Goal: Task Accomplishment & Management: Manage account settings

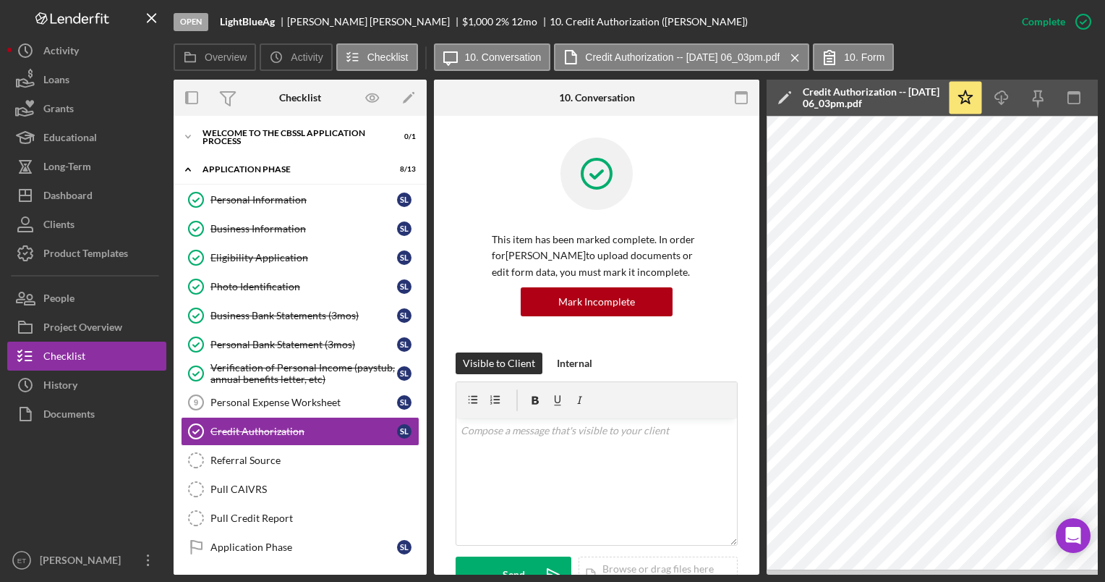
scroll to position [12, 0]
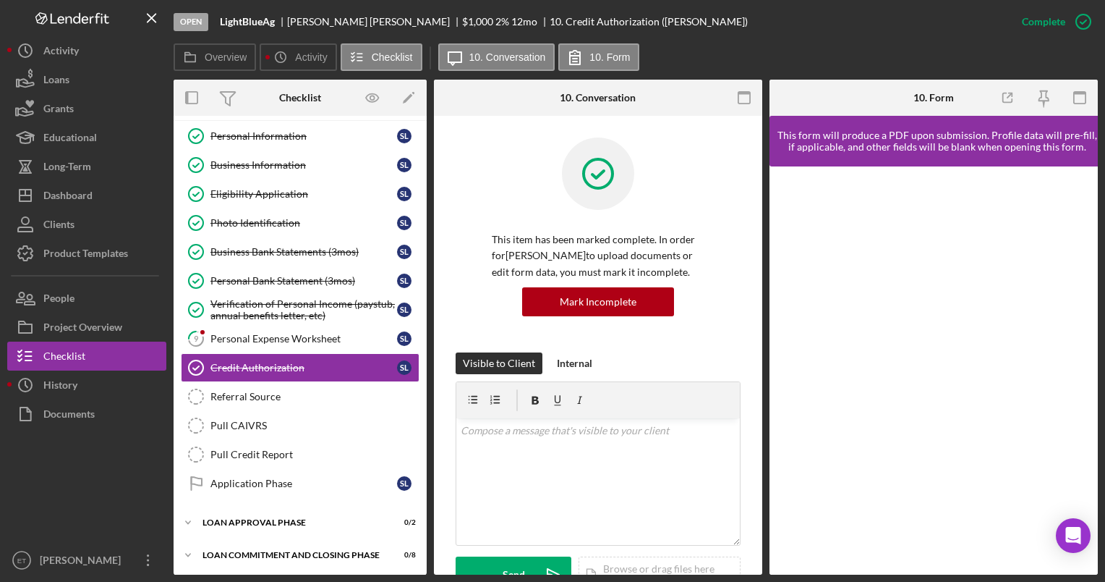
scroll to position [82, 0]
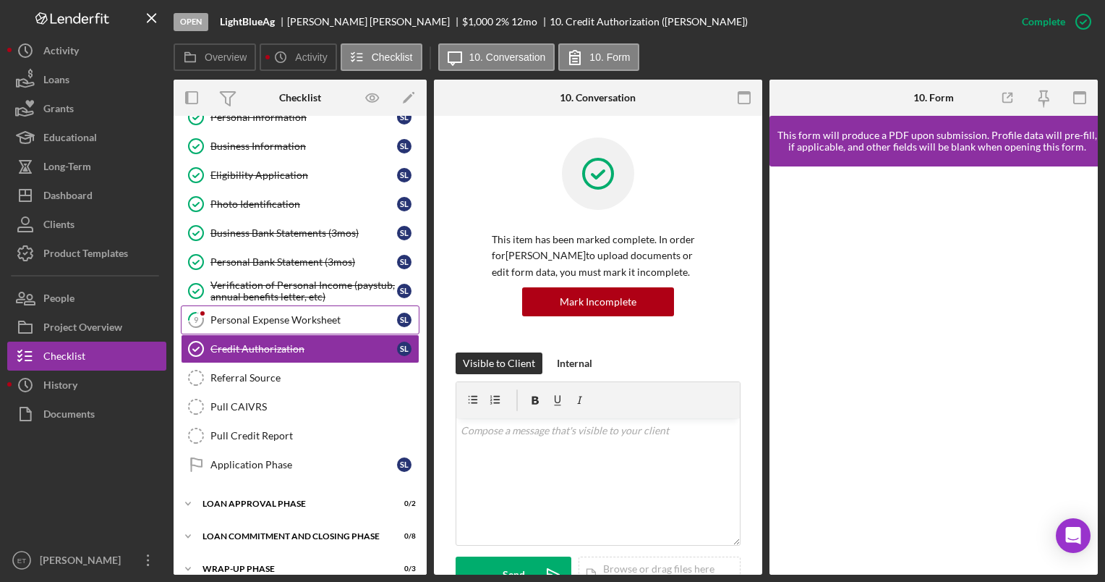
click at [293, 314] on div "Personal Expense Worksheet" at bounding box center [303, 320] width 187 height 12
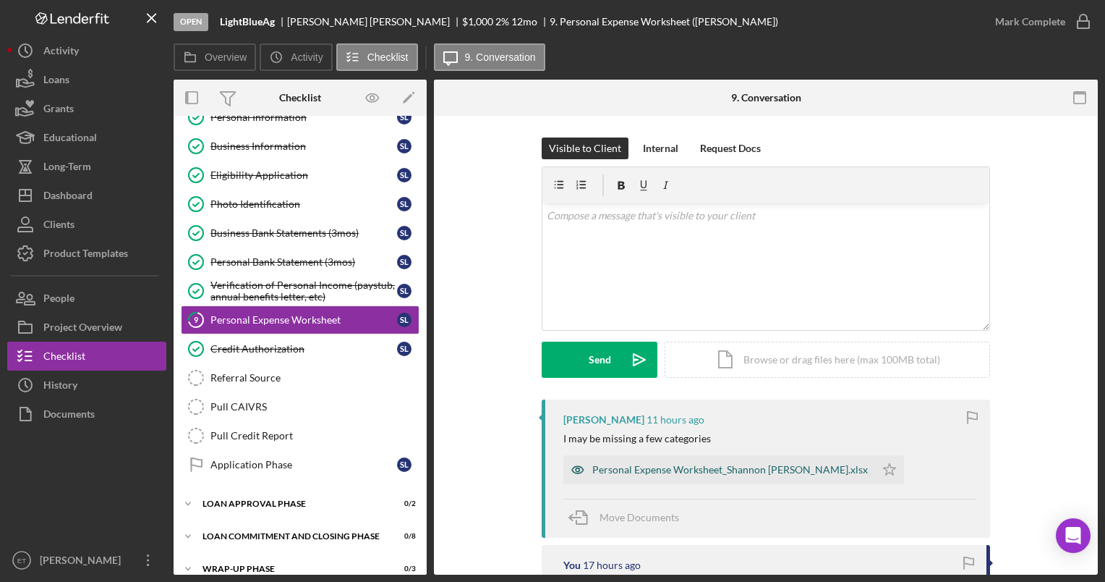
click at [579, 469] on icon "button" at bounding box center [577, 469] width 29 height 29
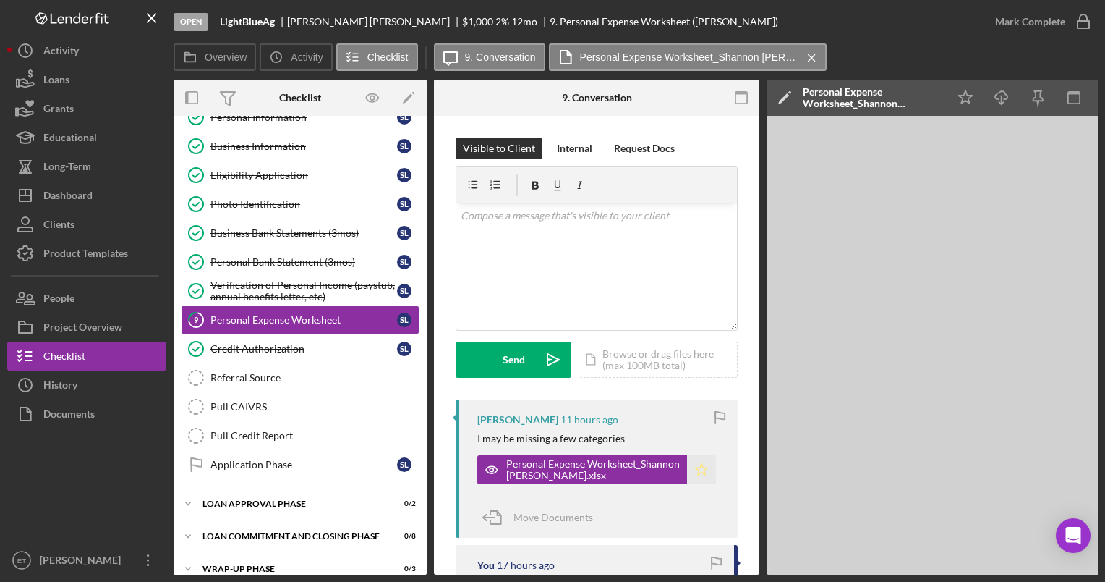
click at [703, 472] on icon "Icon/Star" at bounding box center [701, 469] width 29 height 29
click at [285, 284] on div "Verification of Personal Income (paystub, annual benefits letter, etc)" at bounding box center [303, 290] width 187 height 23
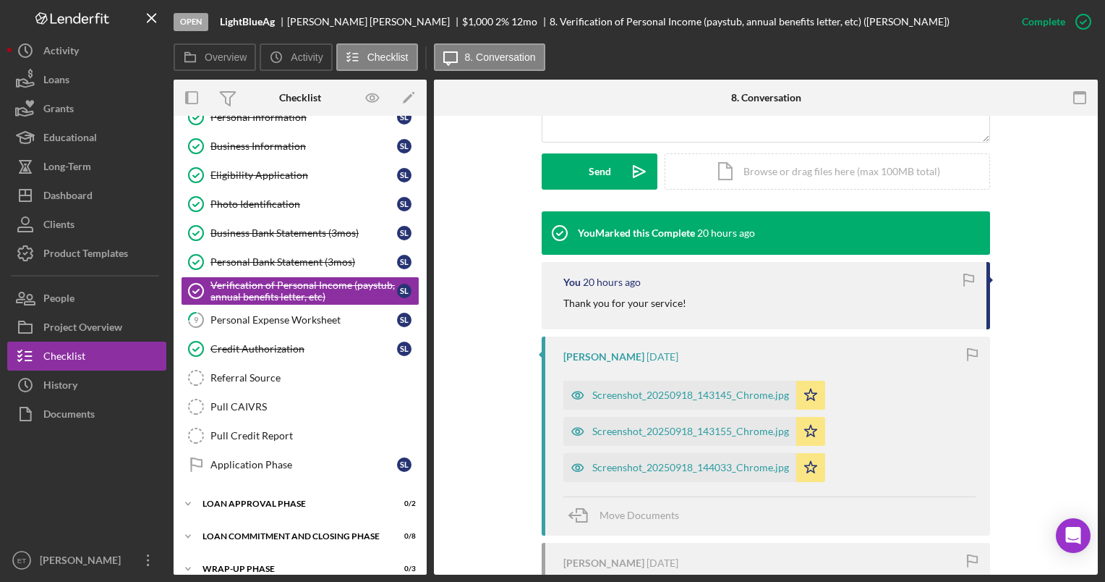
scroll to position [401, 0]
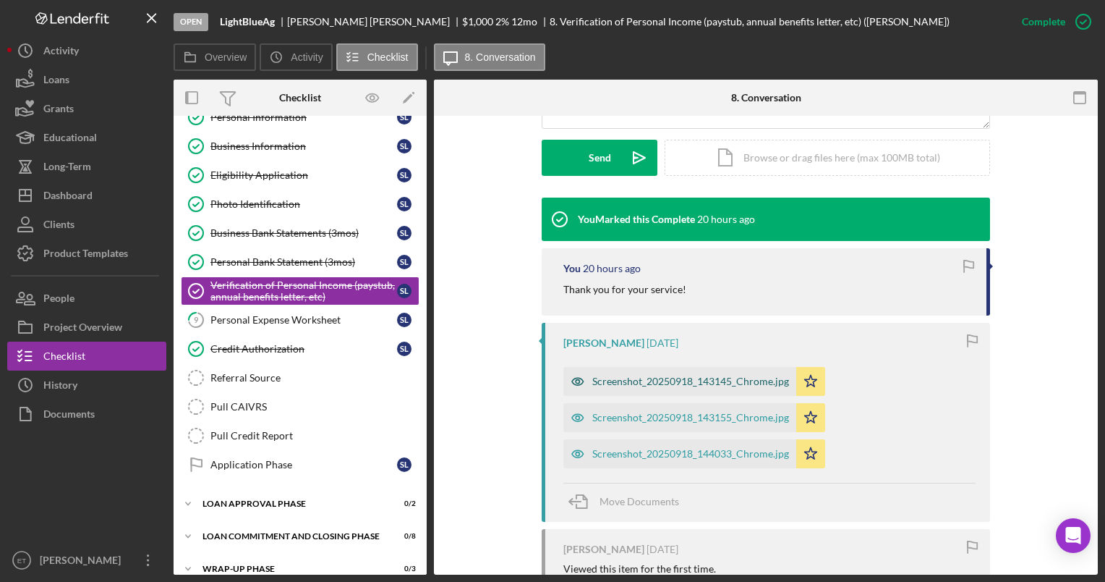
click at [569, 383] on icon "button" at bounding box center [577, 381] width 29 height 29
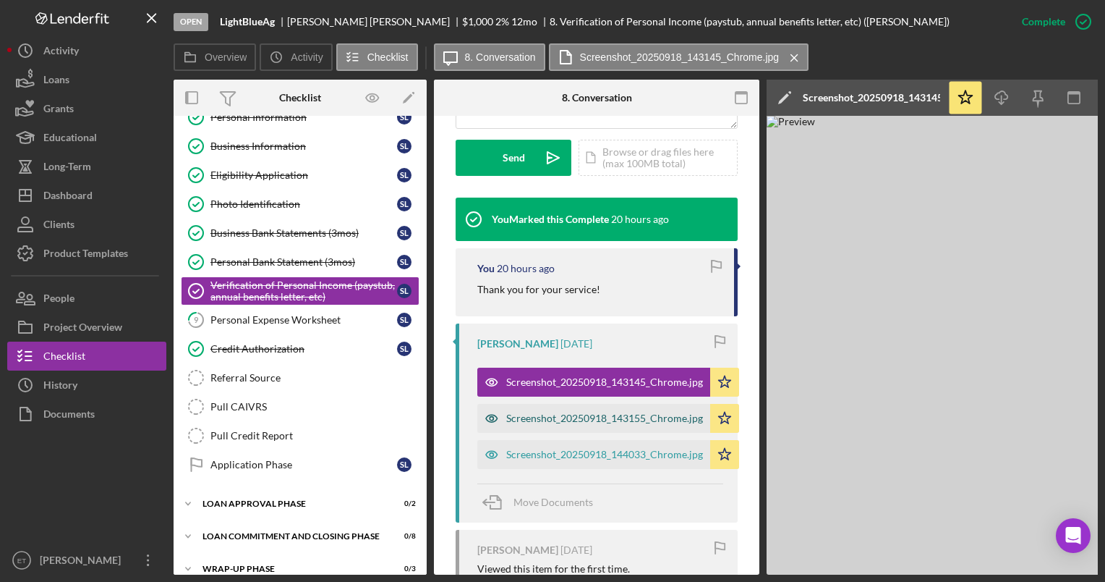
click at [495, 422] on icon "button" at bounding box center [491, 418] width 29 height 29
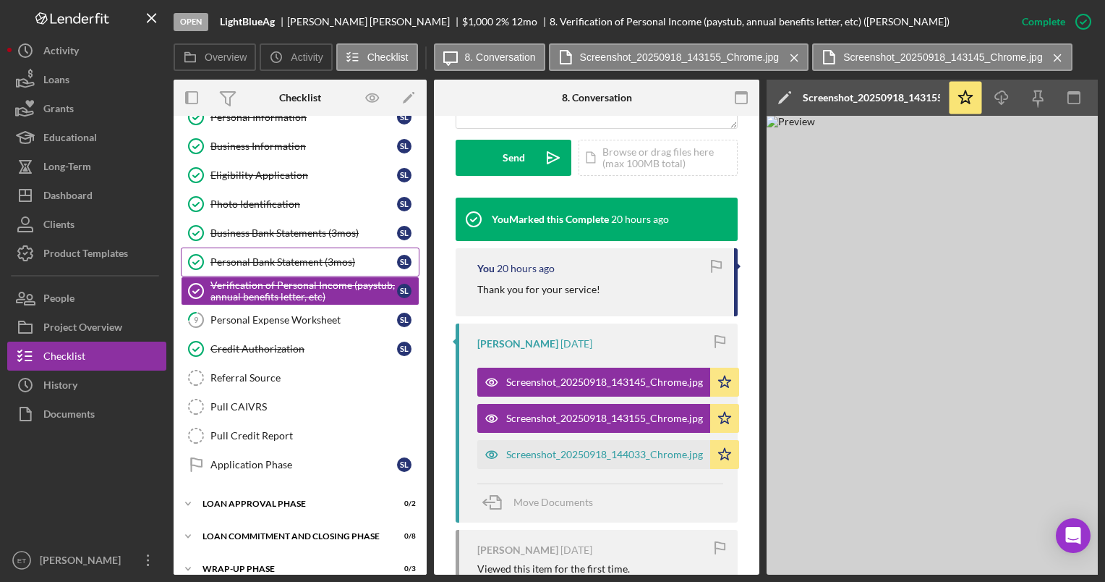
click at [295, 258] on div "Personal Bank Statement (3mos)" at bounding box center [303, 262] width 187 height 12
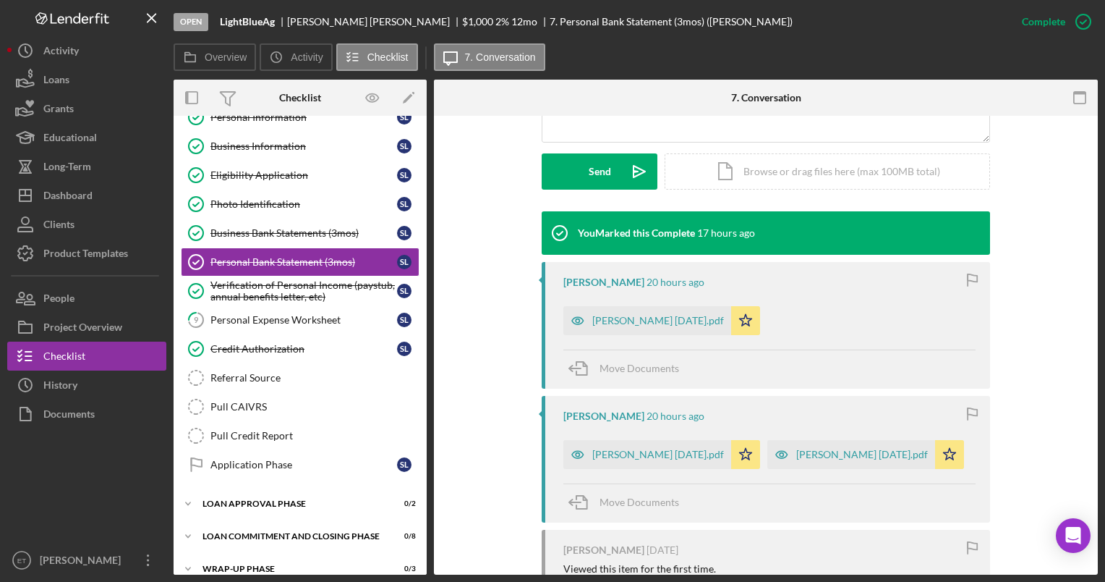
scroll to position [391, 0]
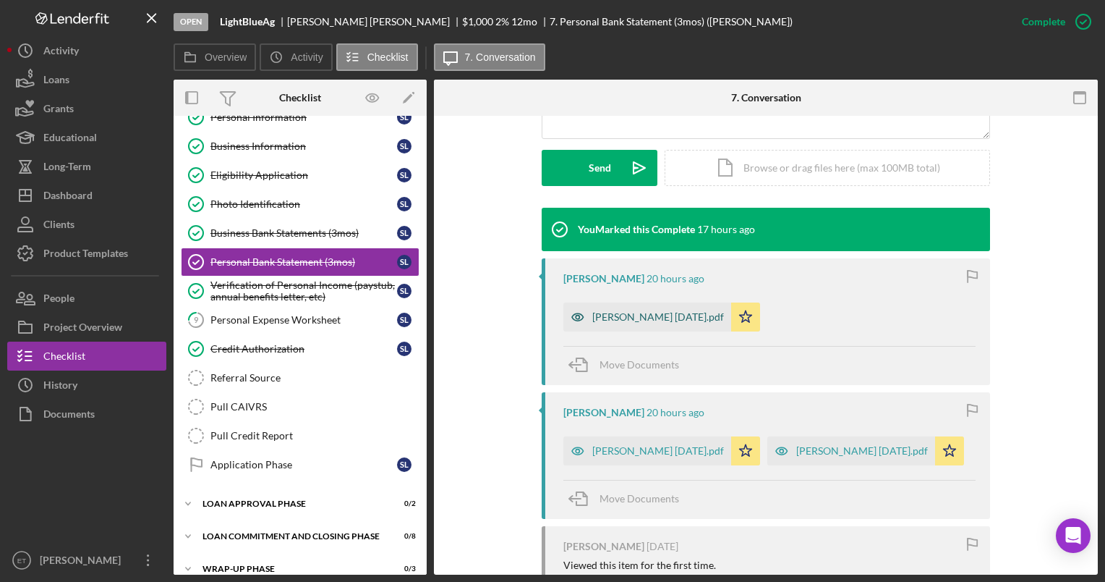
click at [576, 321] on icon "button" at bounding box center [577, 316] width 29 height 29
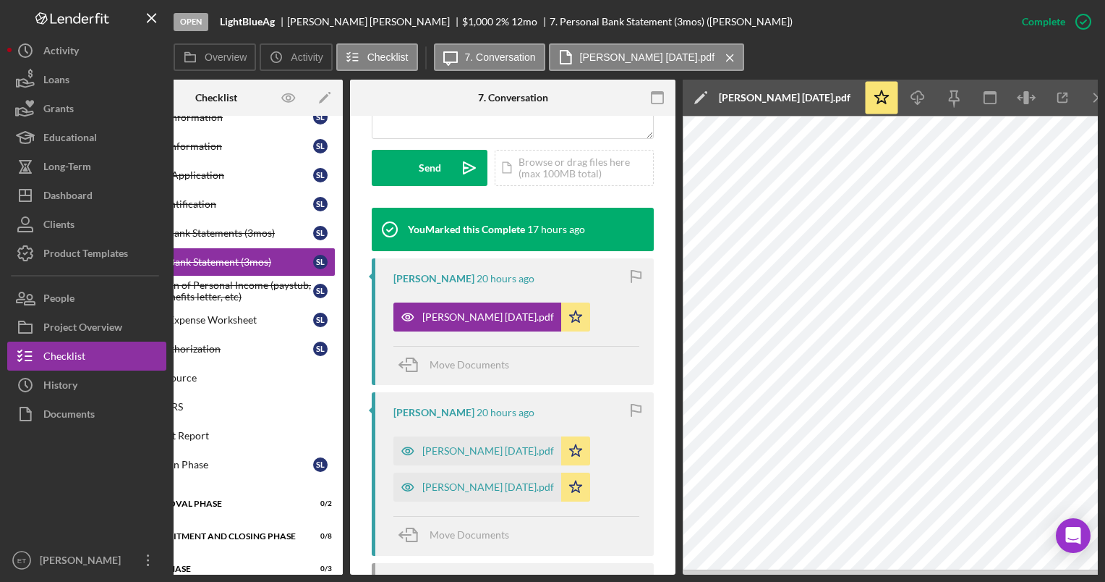
scroll to position [0, 102]
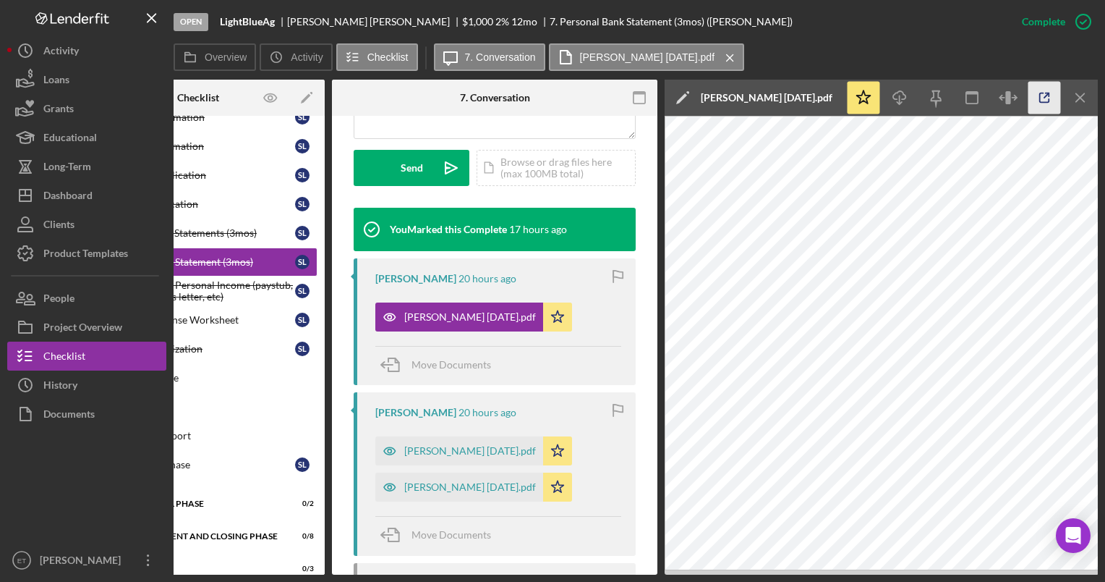
click at [1042, 98] on icon "button" at bounding box center [1045, 98] width 33 height 33
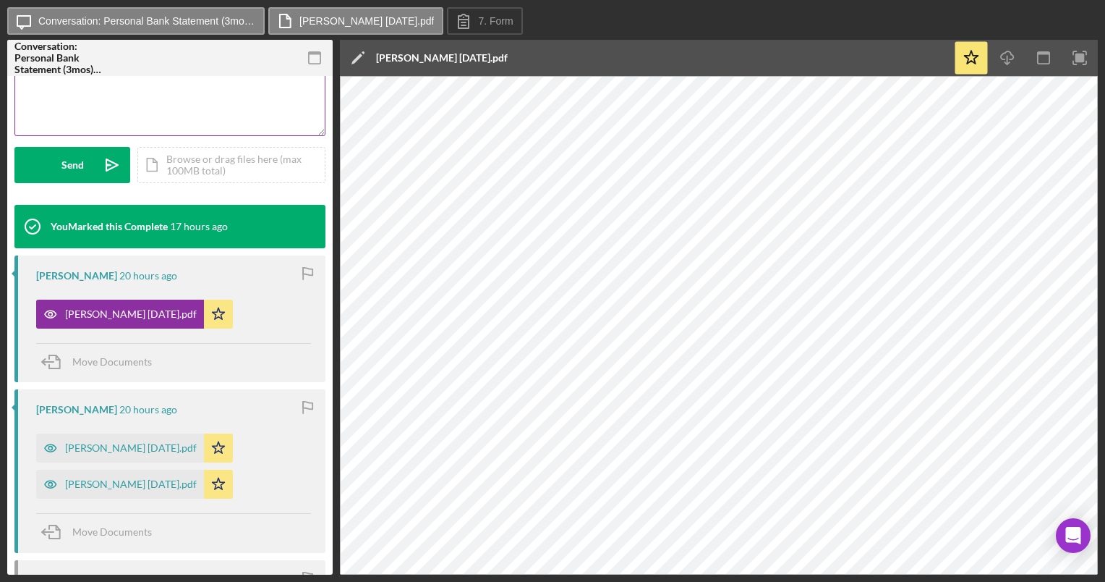
scroll to position [356, 0]
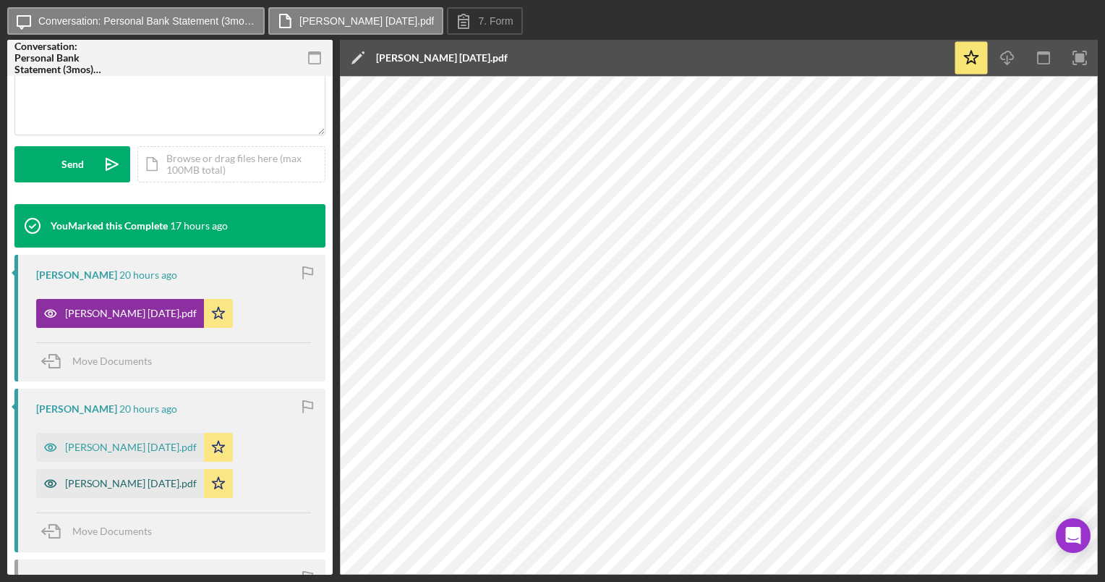
click at [49, 484] on icon "button" at bounding box center [50, 484] width 4 height 4
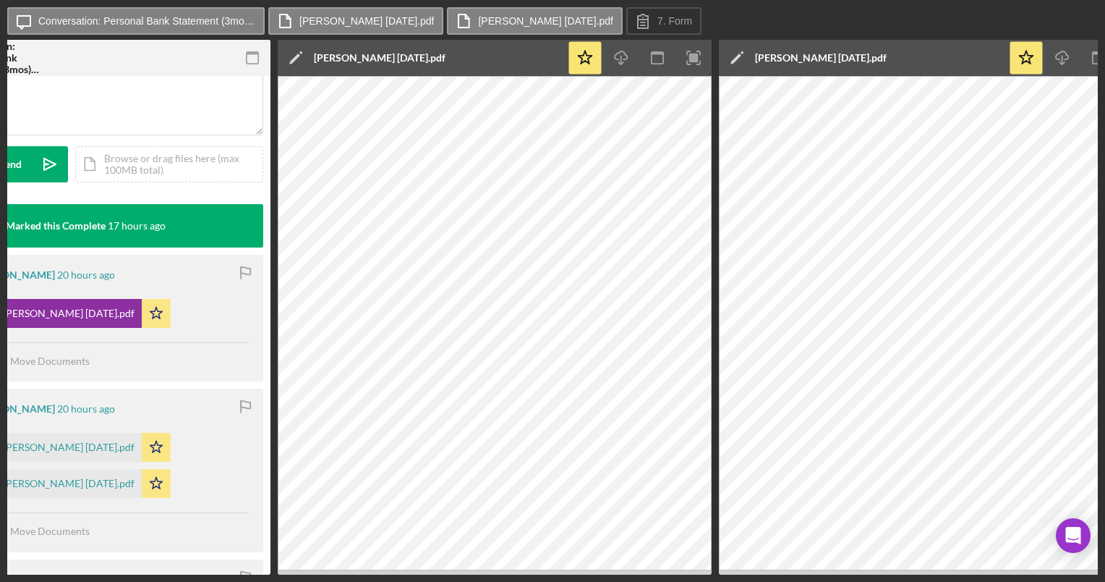
scroll to position [0, 116]
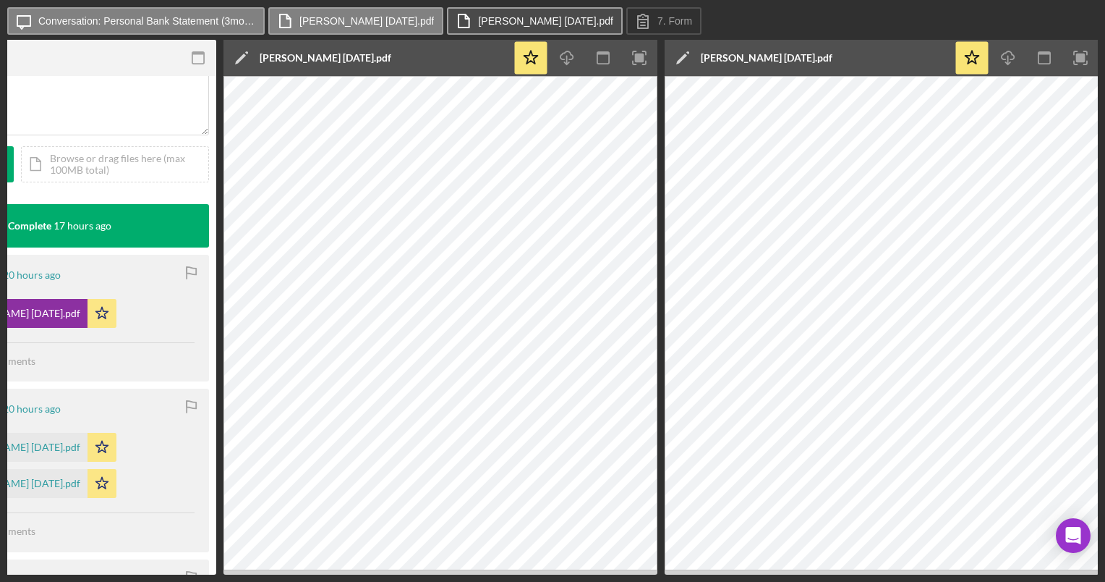
click at [448, 22] on icon at bounding box center [464, 21] width 36 height 36
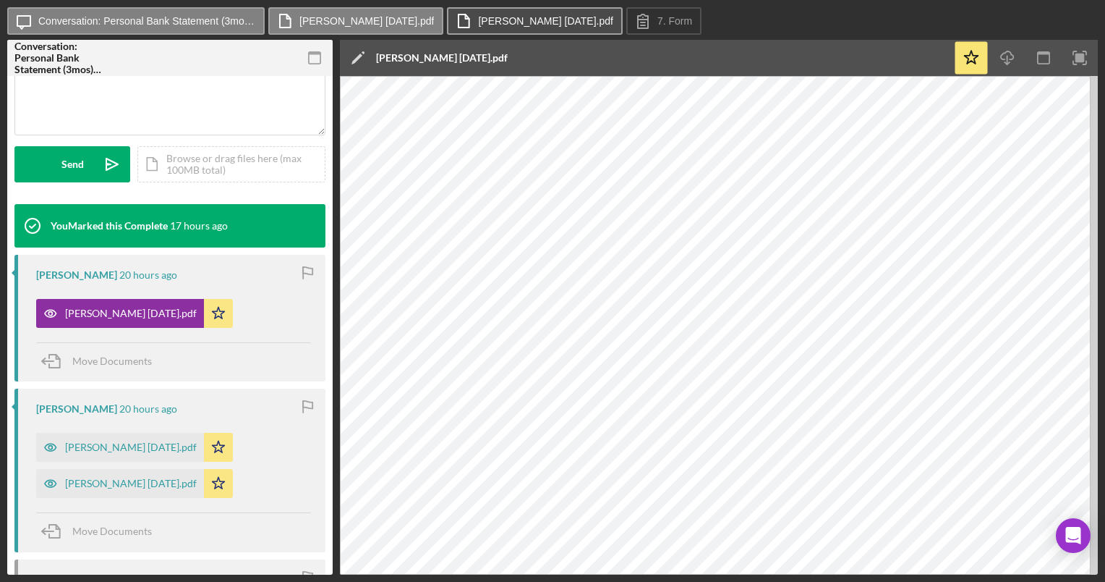
scroll to position [0, 0]
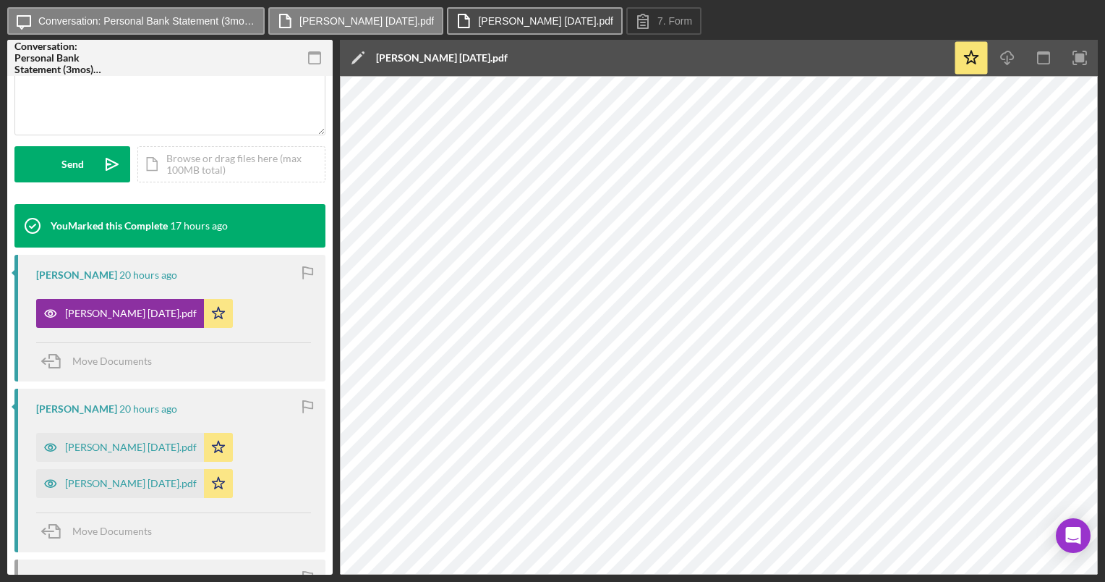
click at [499, 22] on label "[PERSON_NAME] [DATE].pdf" at bounding box center [545, 21] width 135 height 12
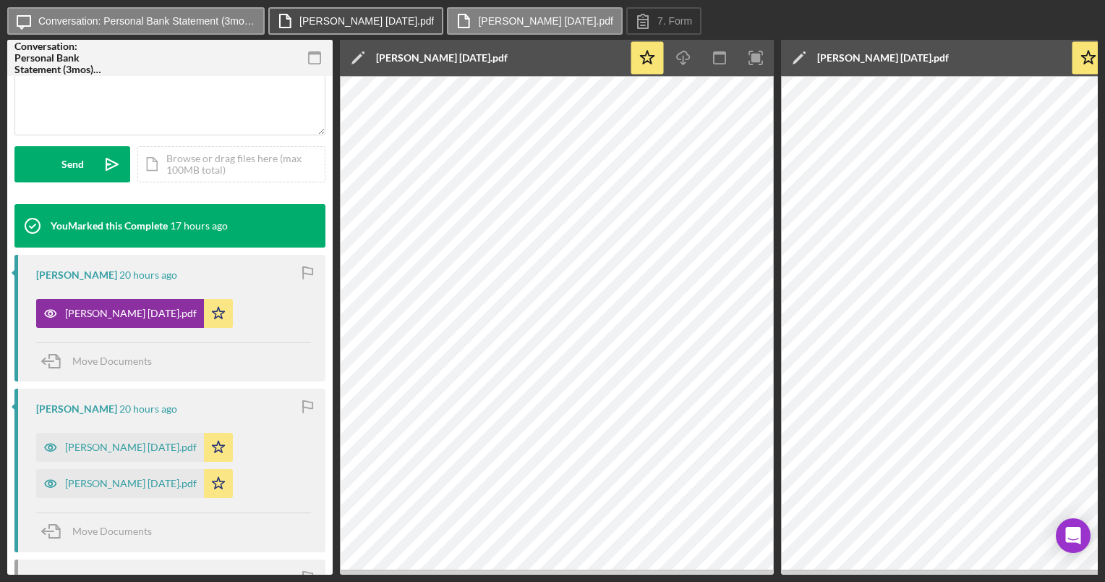
click at [375, 12] on button "[PERSON_NAME] [DATE].pdf" at bounding box center [355, 20] width 175 height 27
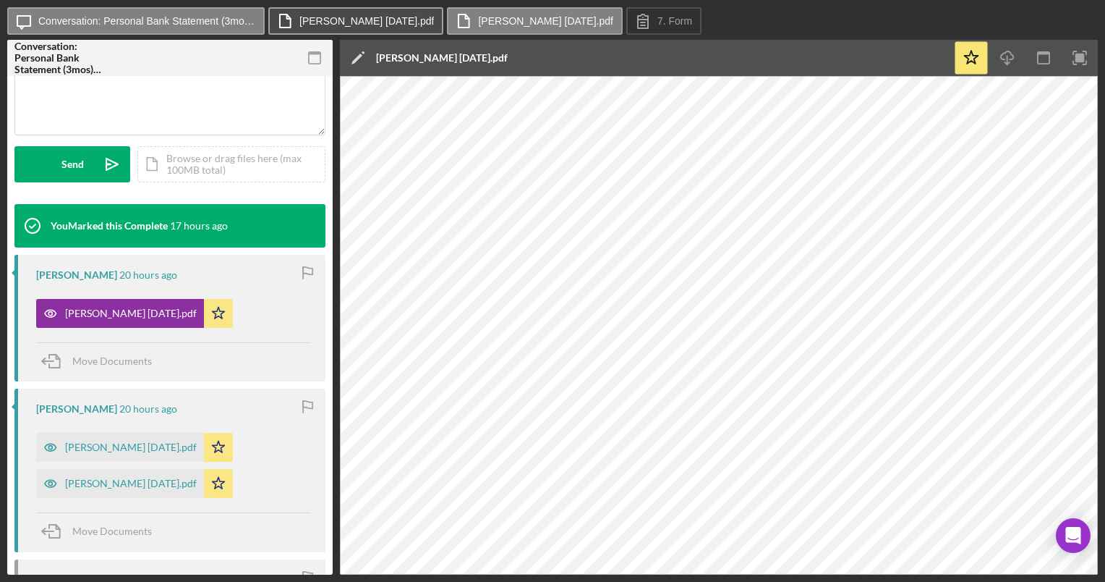
click at [375, 22] on label "[PERSON_NAME] [DATE].pdf" at bounding box center [366, 21] width 135 height 12
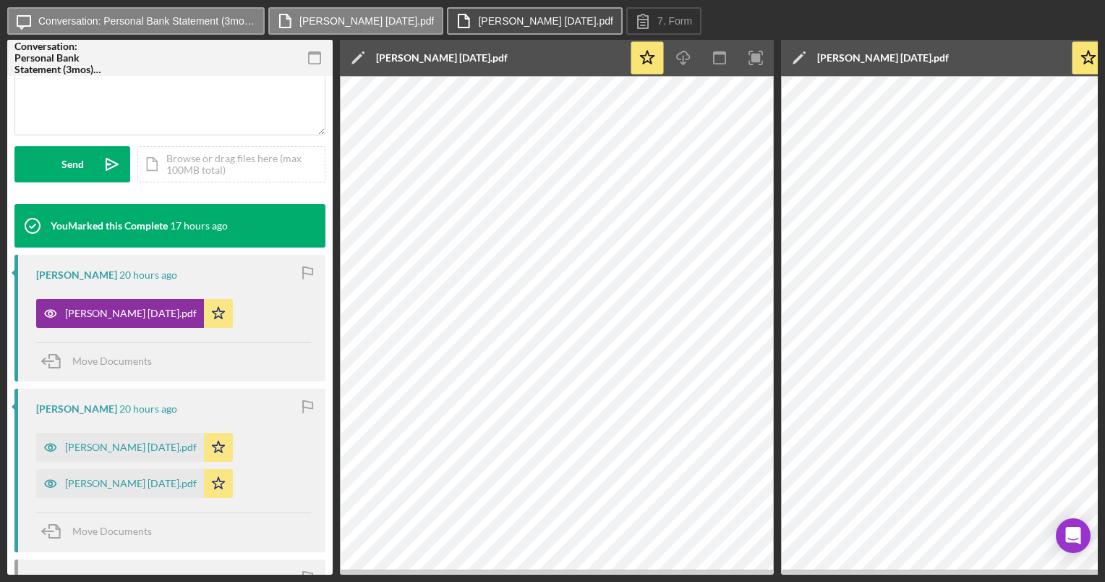
click at [508, 19] on label "[PERSON_NAME] [DATE].pdf" at bounding box center [545, 21] width 135 height 12
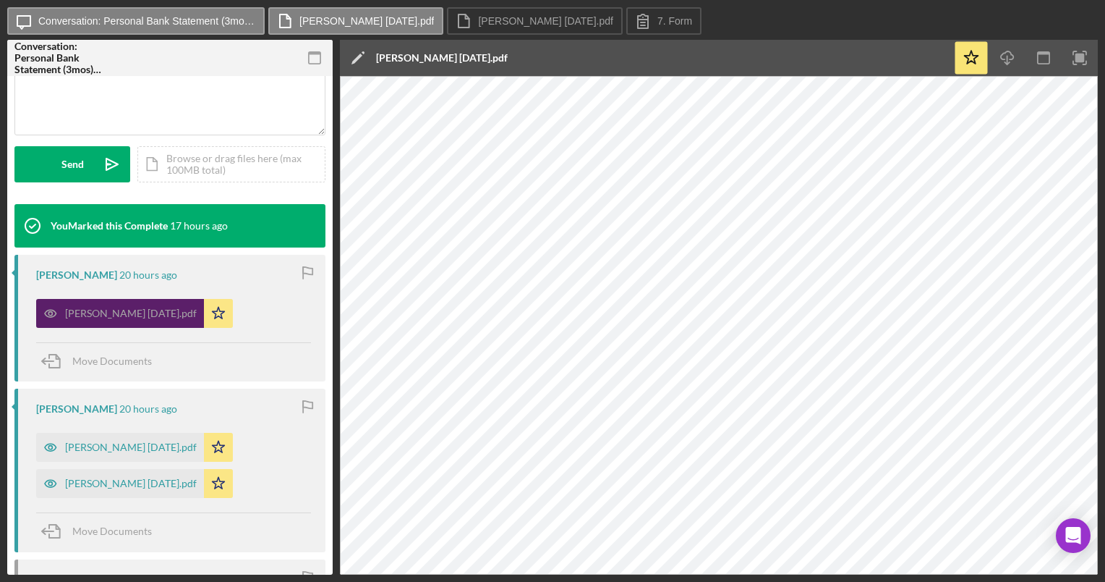
click at [54, 313] on icon "button" at bounding box center [50, 313] width 29 height 29
click at [48, 313] on icon "button" at bounding box center [50, 314] width 4 height 4
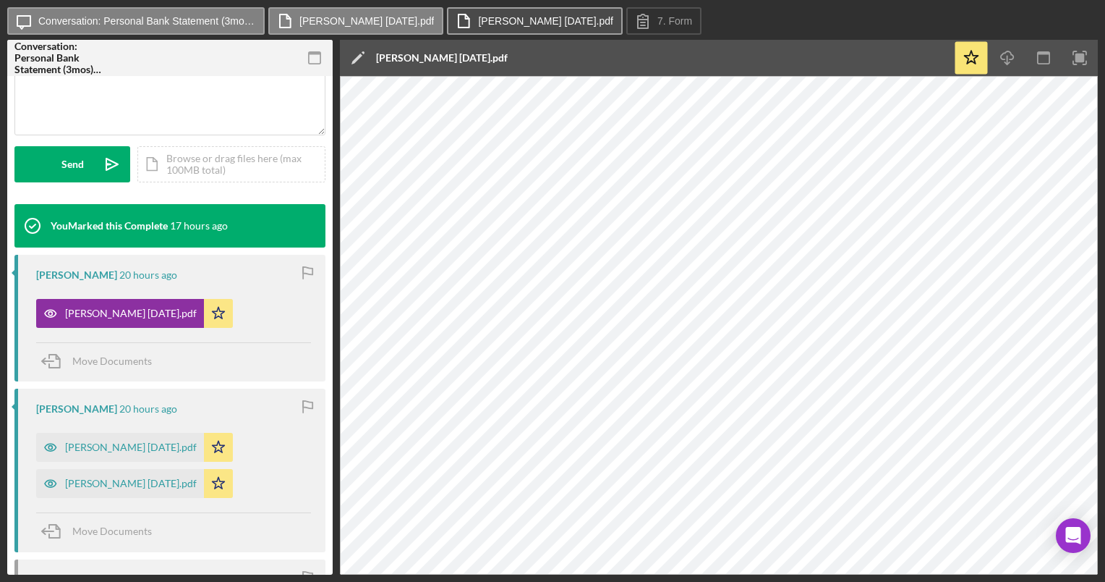
click at [494, 20] on label "[PERSON_NAME] [DATE].pdf" at bounding box center [545, 21] width 135 height 12
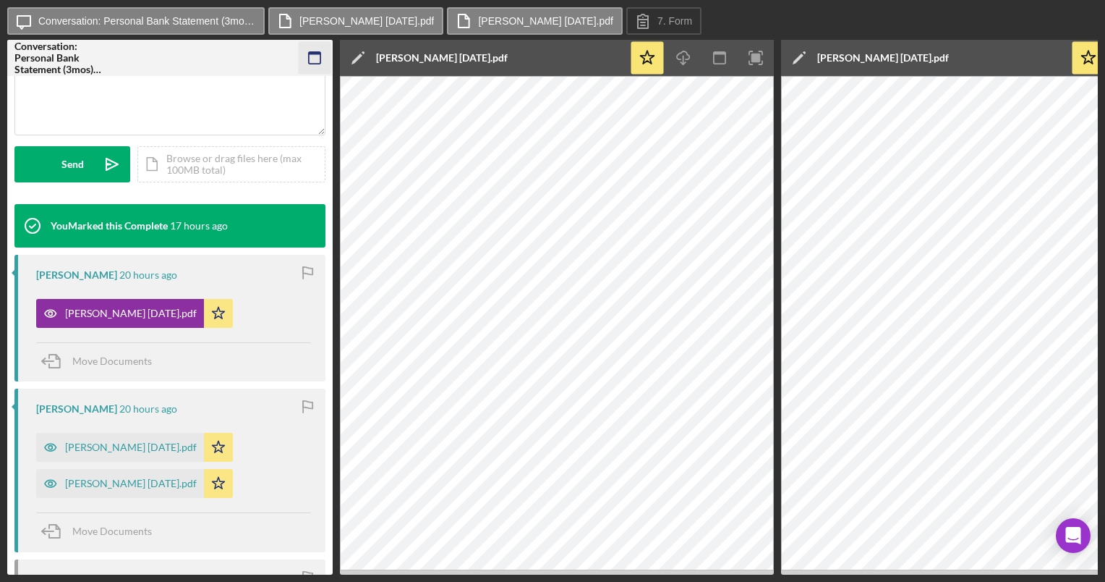
click at [316, 57] on icon "button" at bounding box center [315, 58] width 33 height 33
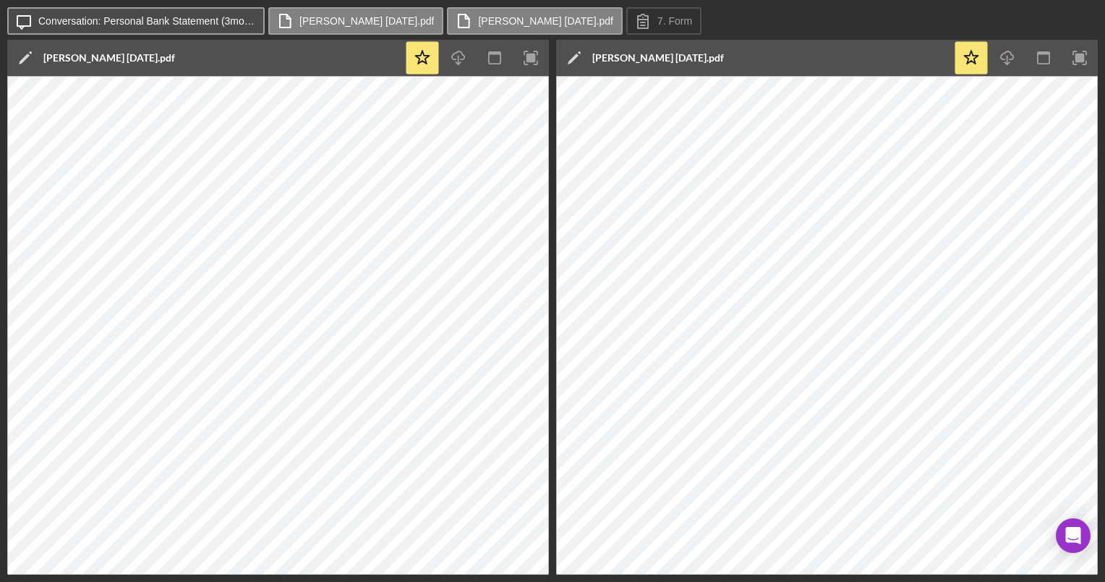
click at [151, 25] on label "Conversation: Personal Bank Statement (3mos) (Shannon L.)" at bounding box center [146, 21] width 217 height 12
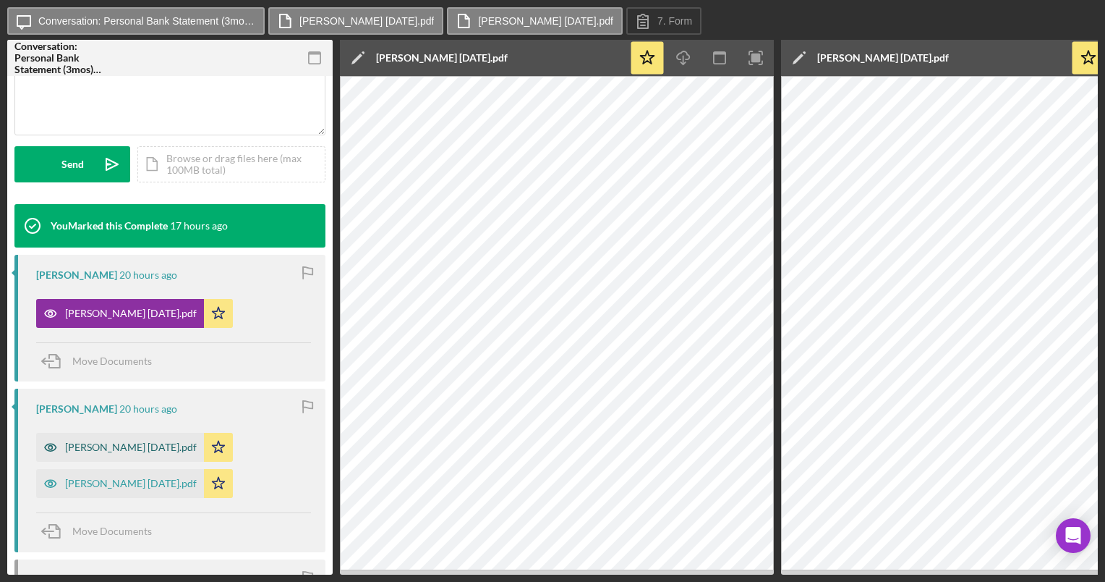
click at [50, 446] on icon "button" at bounding box center [50, 447] width 29 height 29
click at [657, 23] on label "Lowe July 2025.pdf" at bounding box center [724, 21] width 135 height 12
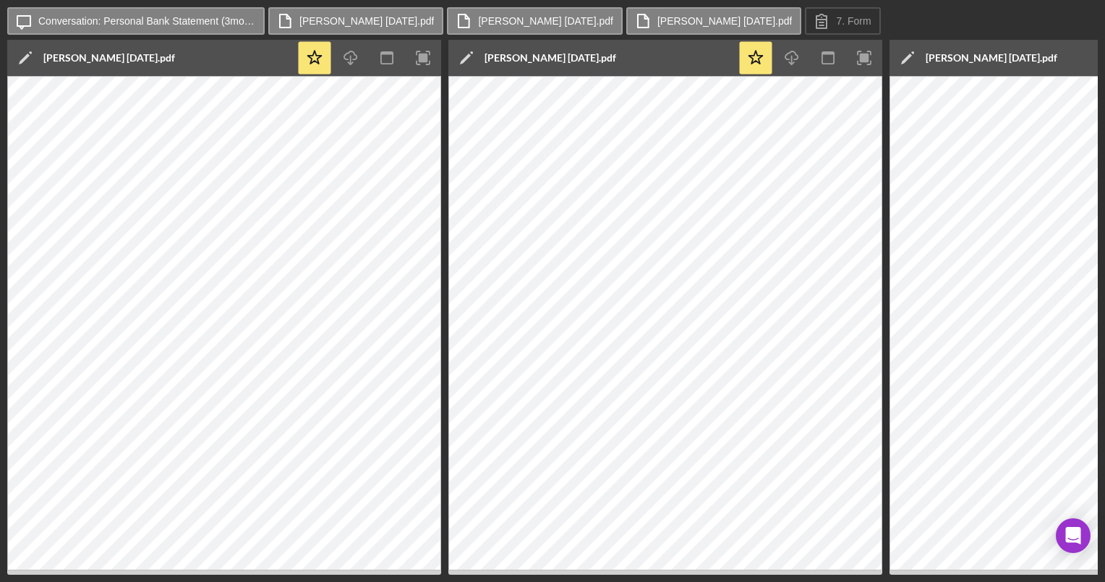
scroll to position [0, 332]
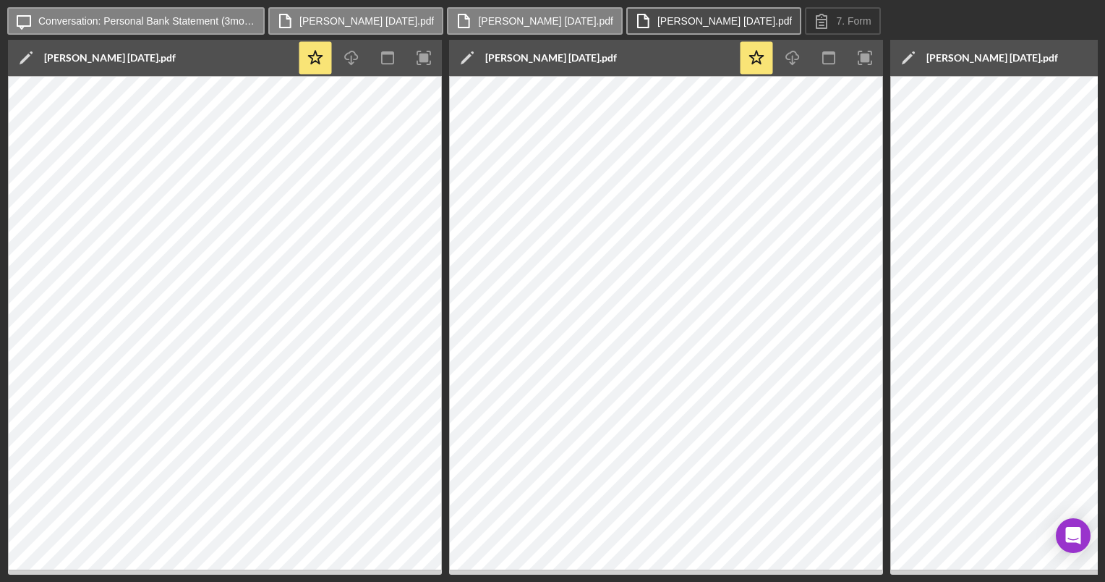
click at [657, 23] on label "Lowe July 2025.pdf" at bounding box center [724, 21] width 135 height 12
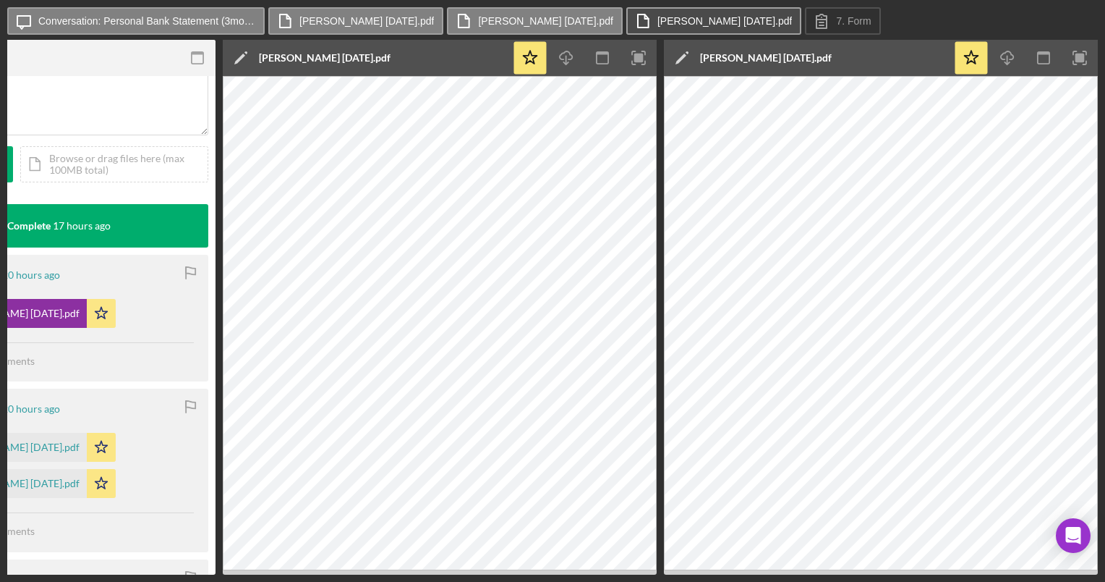
scroll to position [0, 117]
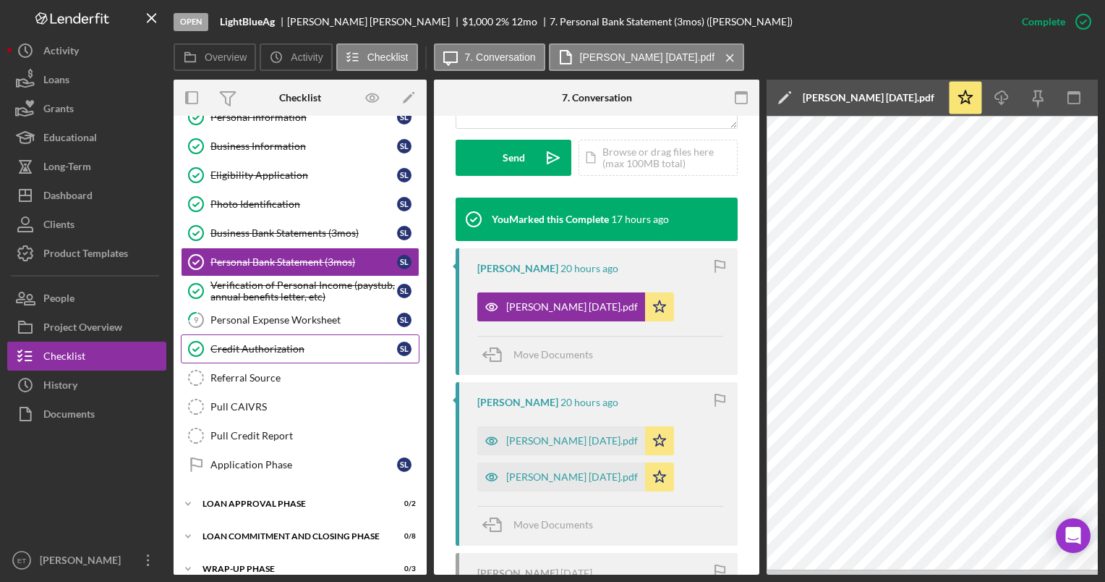
click at [258, 347] on div "Credit Authorization" at bounding box center [303, 349] width 187 height 12
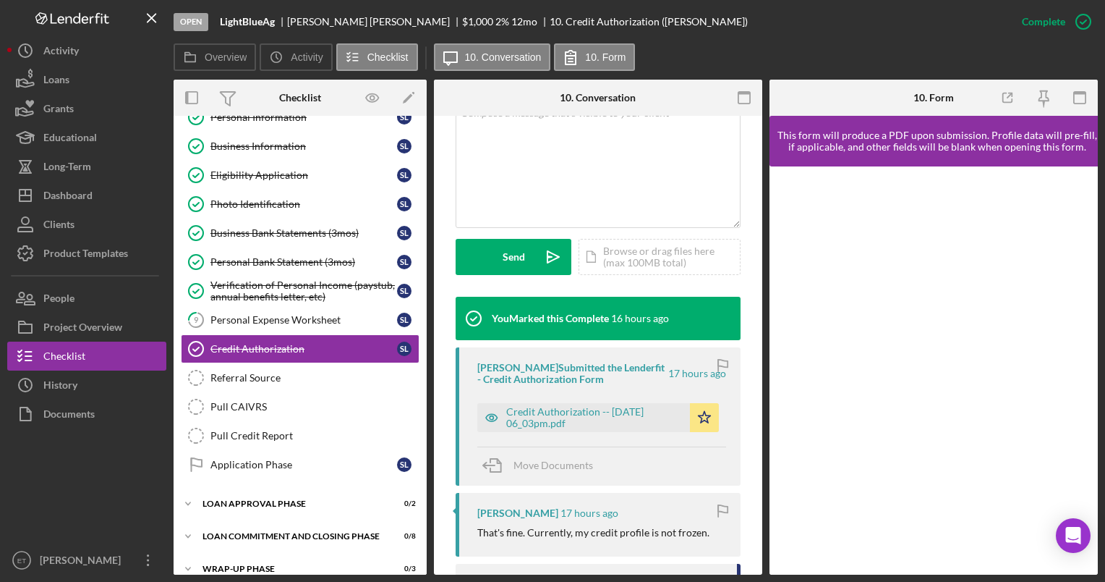
scroll to position [323, 0]
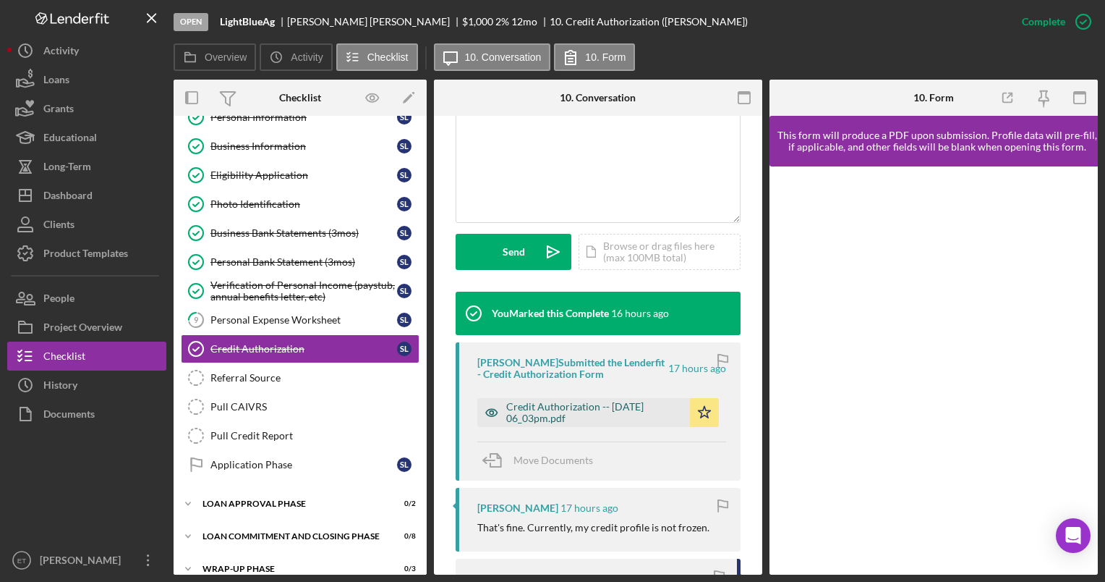
click at [494, 411] on icon "button" at bounding box center [491, 412] width 29 height 29
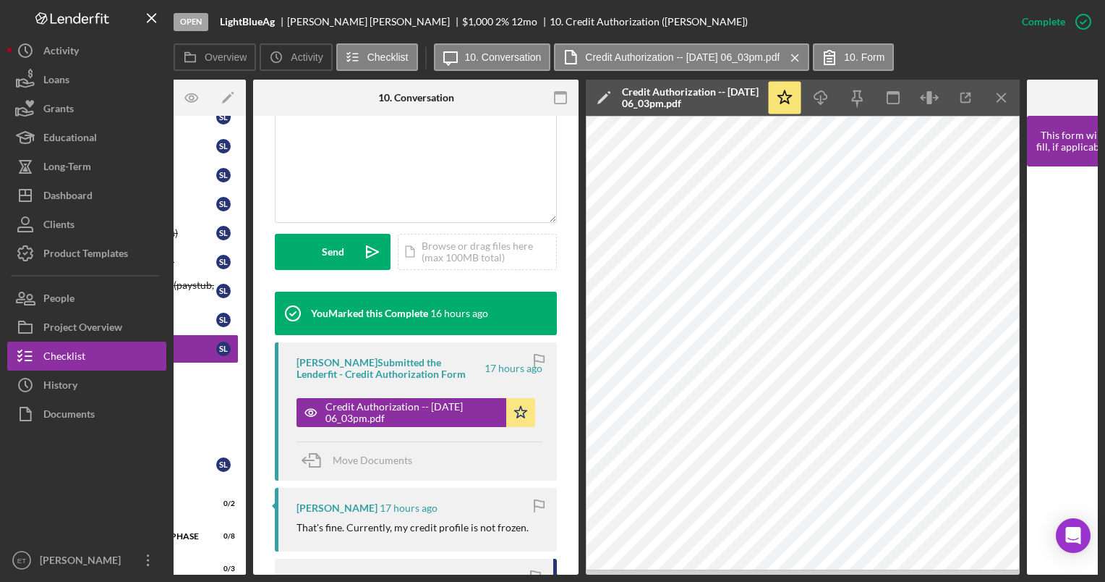
scroll to position [0, 182]
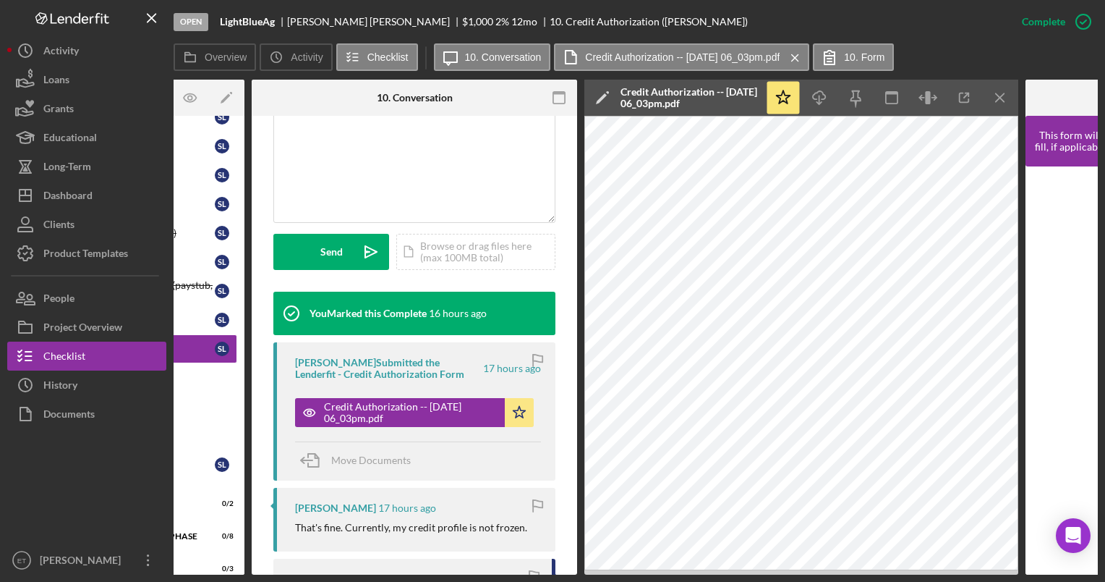
click at [248, 19] on b "LightBlueAg" at bounding box center [247, 22] width 55 height 12
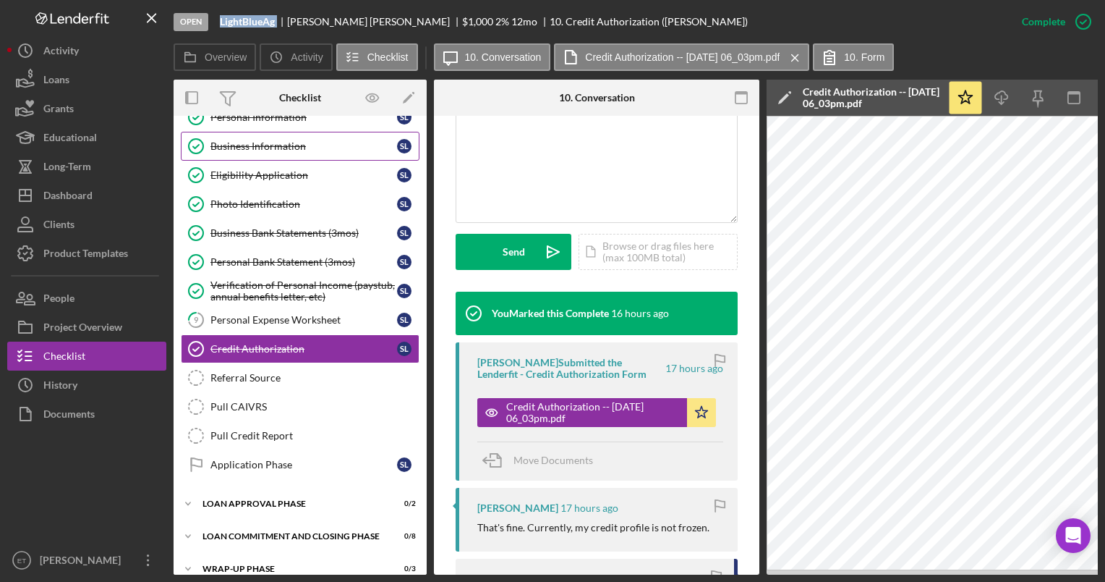
click at [249, 150] on div "Business Information" at bounding box center [303, 146] width 187 height 12
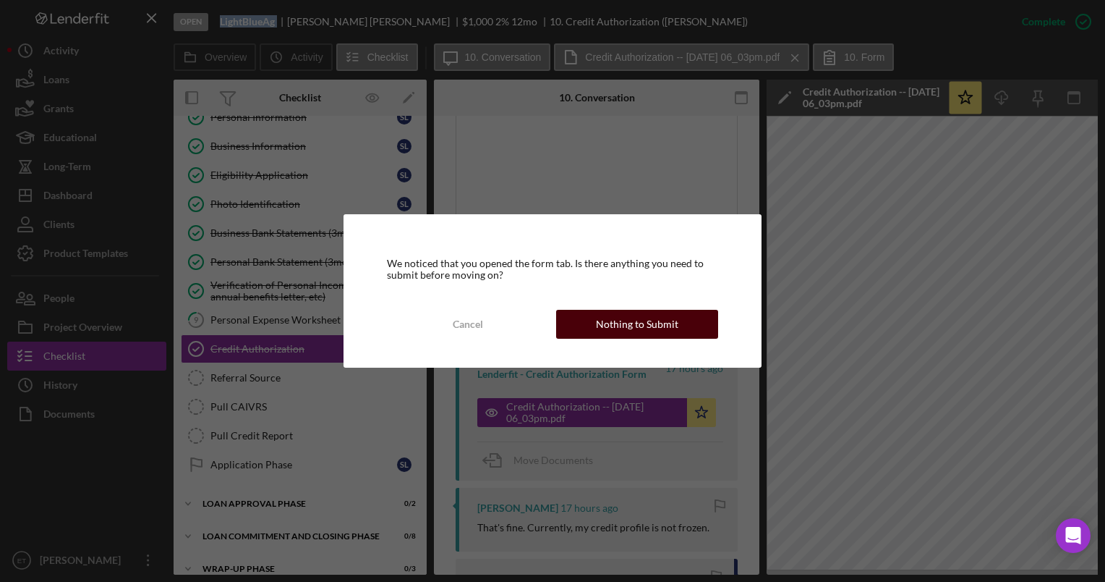
click at [634, 322] on div "Nothing to Submit" at bounding box center [637, 324] width 82 height 29
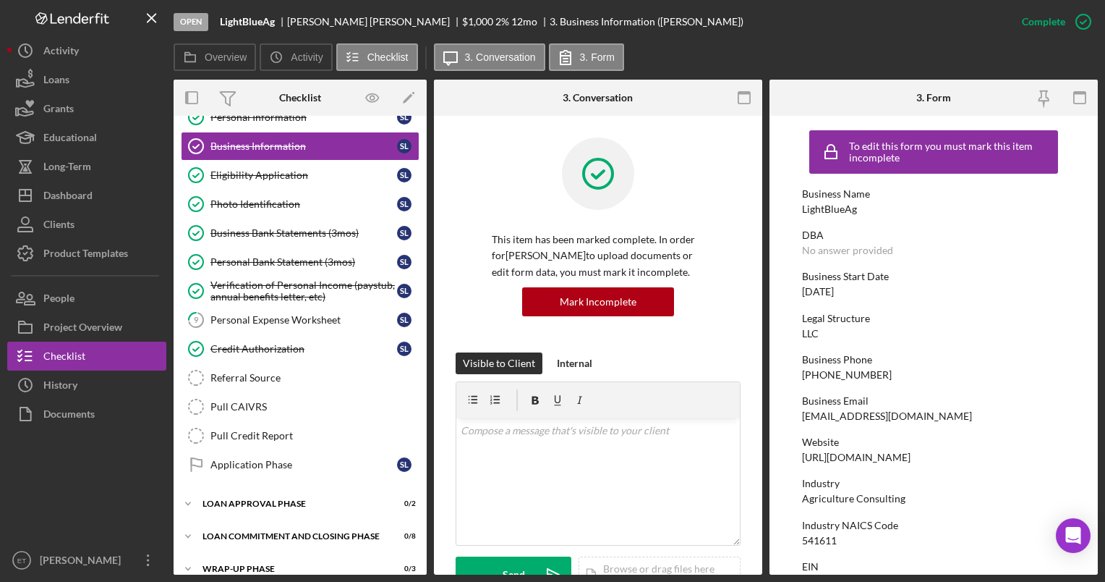
click at [825, 214] on div "LightBlueAg" at bounding box center [829, 209] width 55 height 12
copy div "LightBlueAg"
click at [898, 458] on div "https://www.lightbluefarms.com/" at bounding box center [856, 457] width 108 height 12
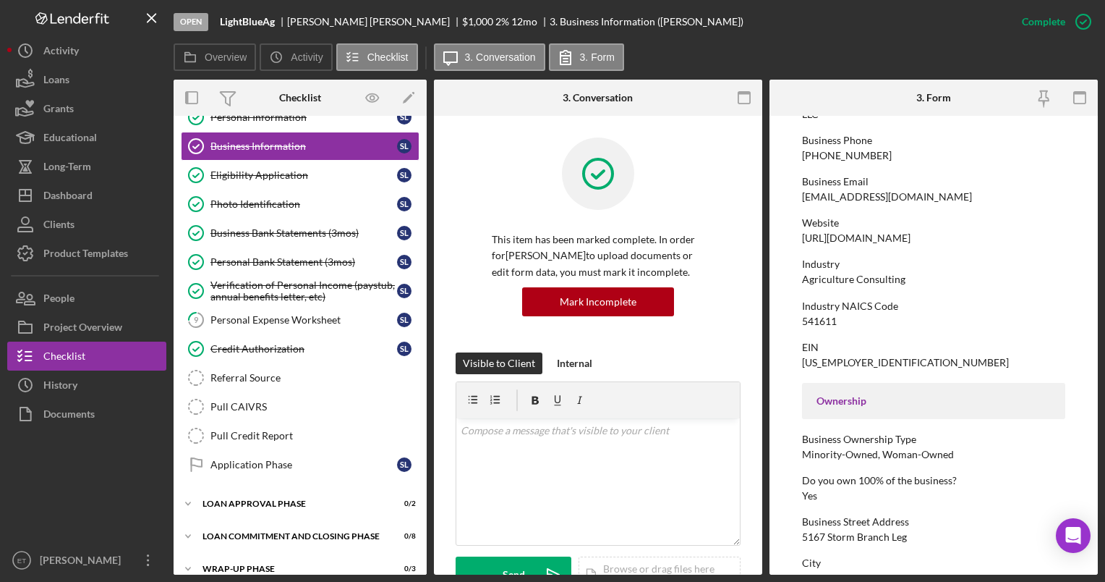
scroll to position [218, 0]
click at [817, 362] on div "39-4367869" at bounding box center [905, 363] width 207 height 12
copy div "39-4367869"
click at [911, 238] on div "https://www.lightbluefarms.com/" at bounding box center [856, 239] width 108 height 12
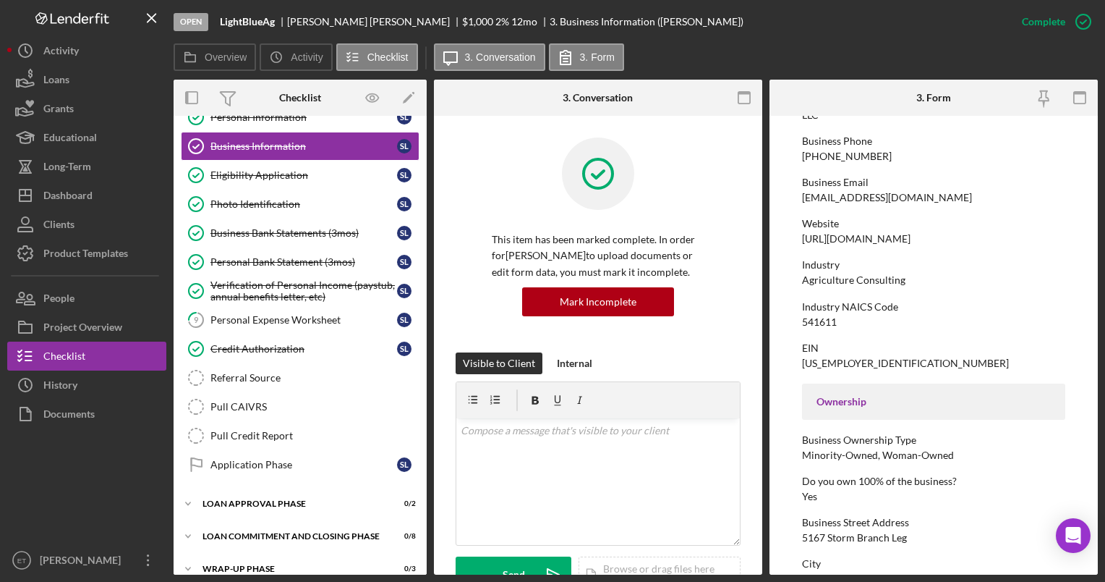
click at [911, 238] on div "https://www.lightbluefarms.com/" at bounding box center [856, 239] width 108 height 12
copy div "https://www.lightbluefarms.com/"
click at [474, 148] on div "This item has been marked complete. In order for Shannon Lowe to upload documen…" at bounding box center [598, 244] width 285 height 215
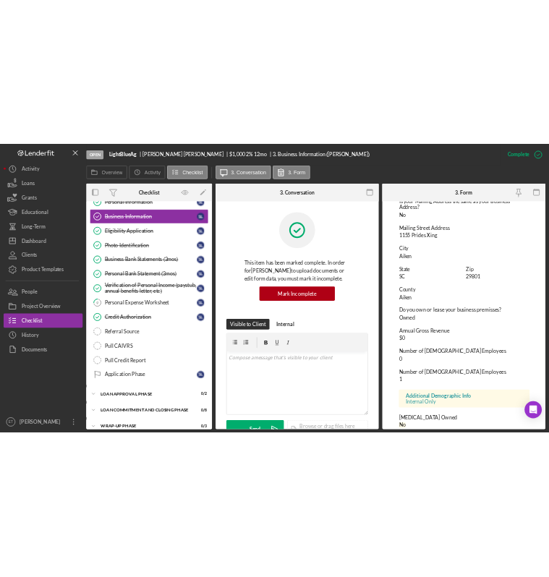
scroll to position [809, 0]
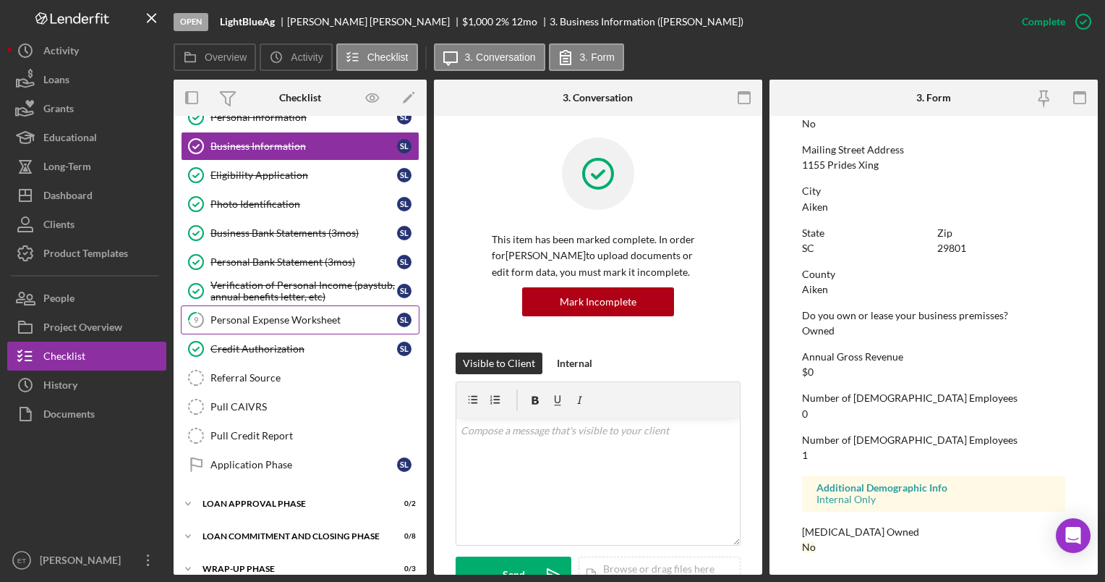
click at [277, 319] on div "Personal Expense Worksheet" at bounding box center [303, 320] width 187 height 12
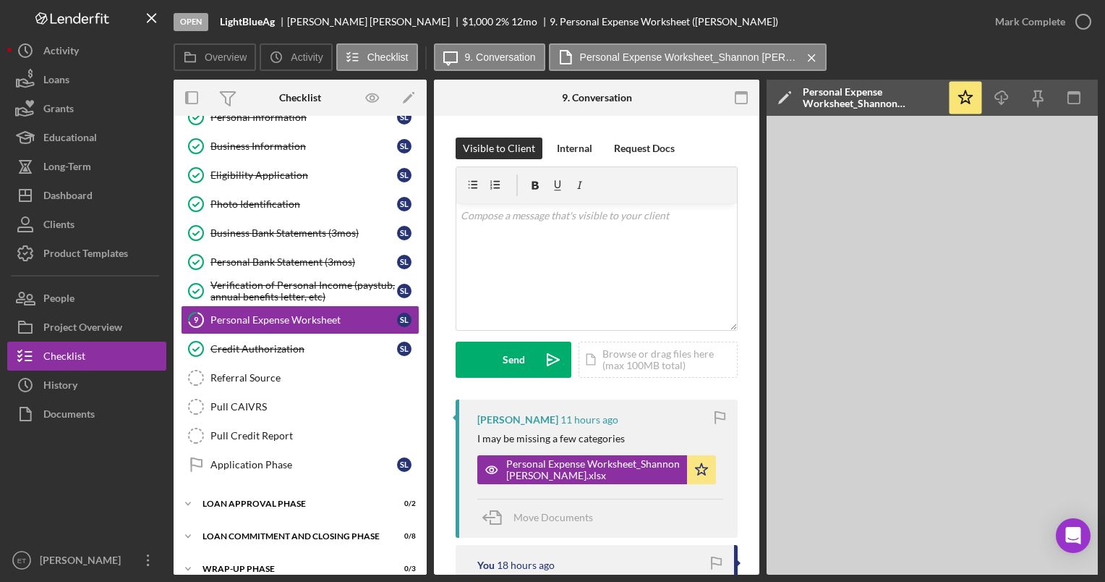
click at [752, 176] on div "Visible to Client Internal Request Docs v Color teal Color pink Remove color Ad…" at bounding box center [596, 567] width 325 height 903
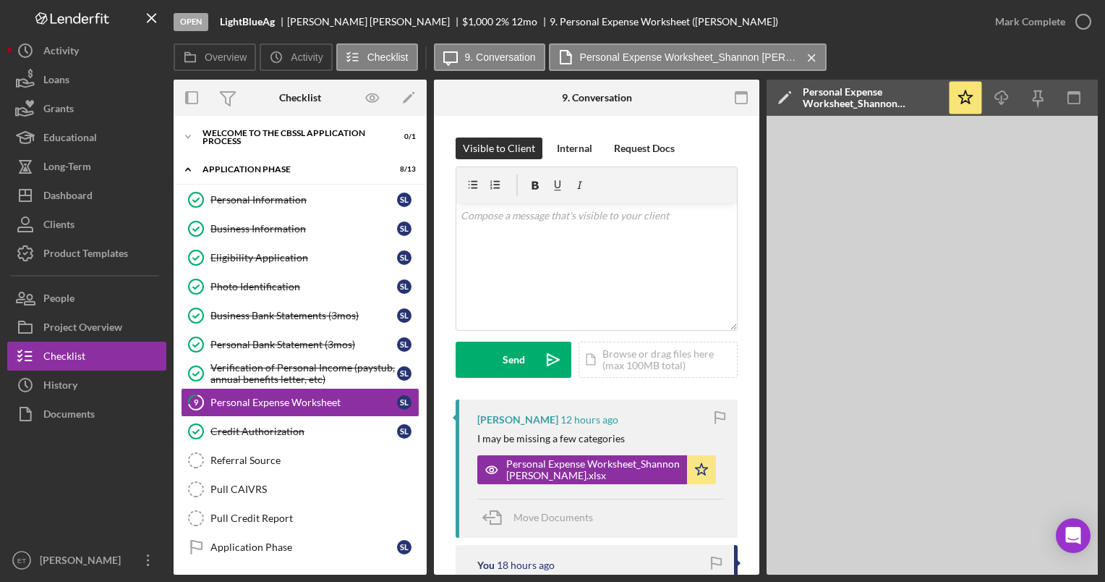
scroll to position [54, 0]
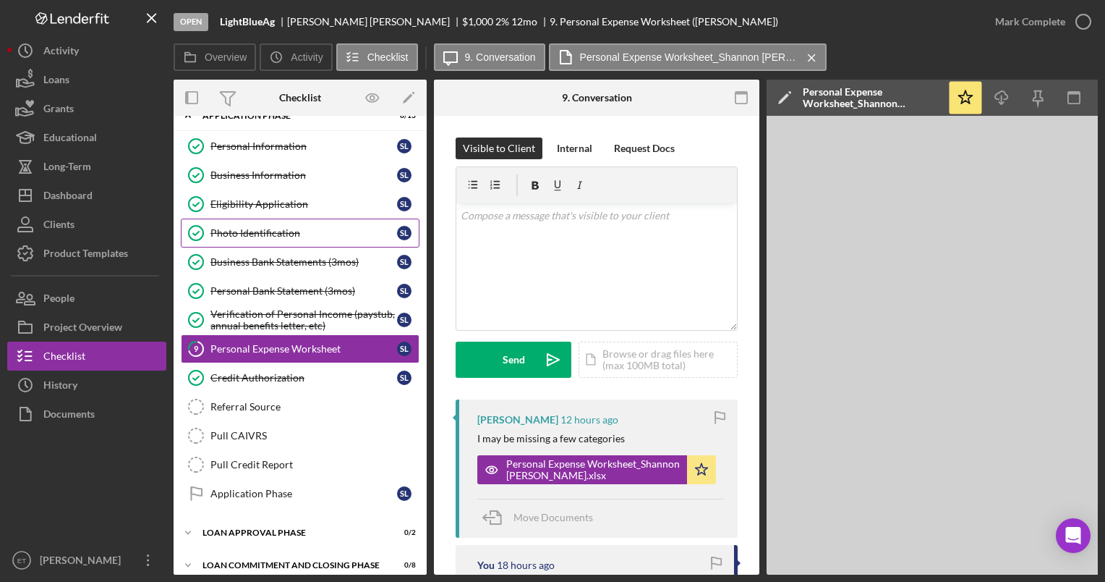
click at [265, 227] on div "Photo Identification" at bounding box center [303, 233] width 187 height 12
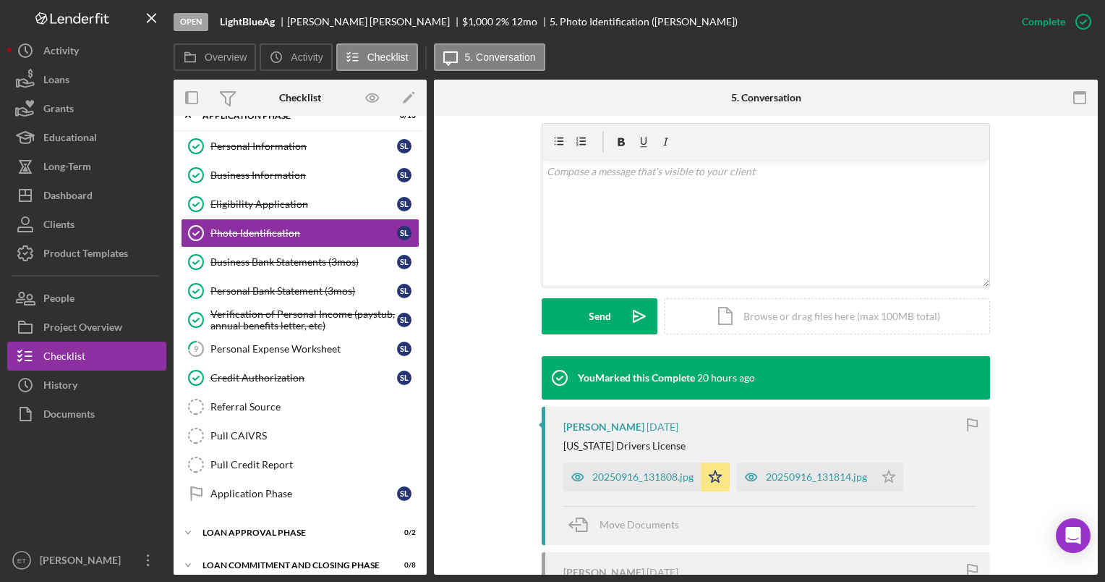
scroll to position [243, 0]
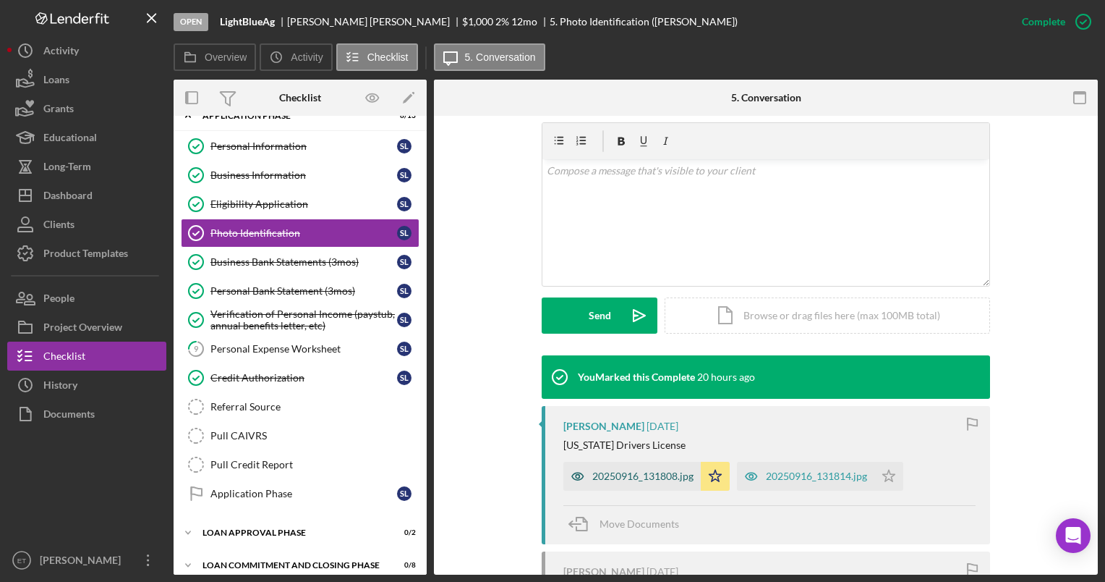
click at [576, 474] on icon "button" at bounding box center [578, 476] width 4 height 4
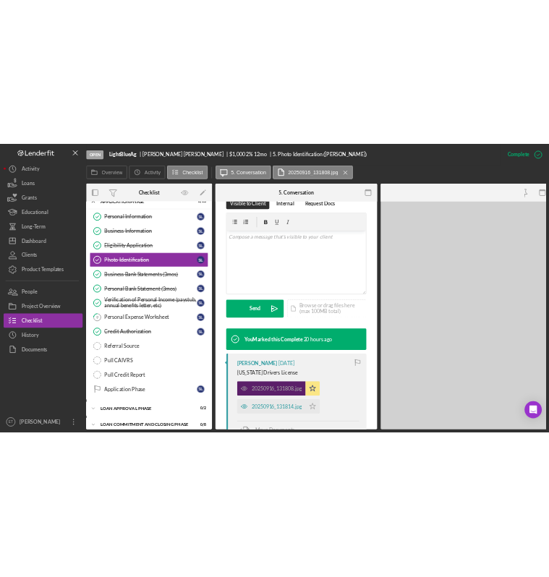
scroll to position [259, 0]
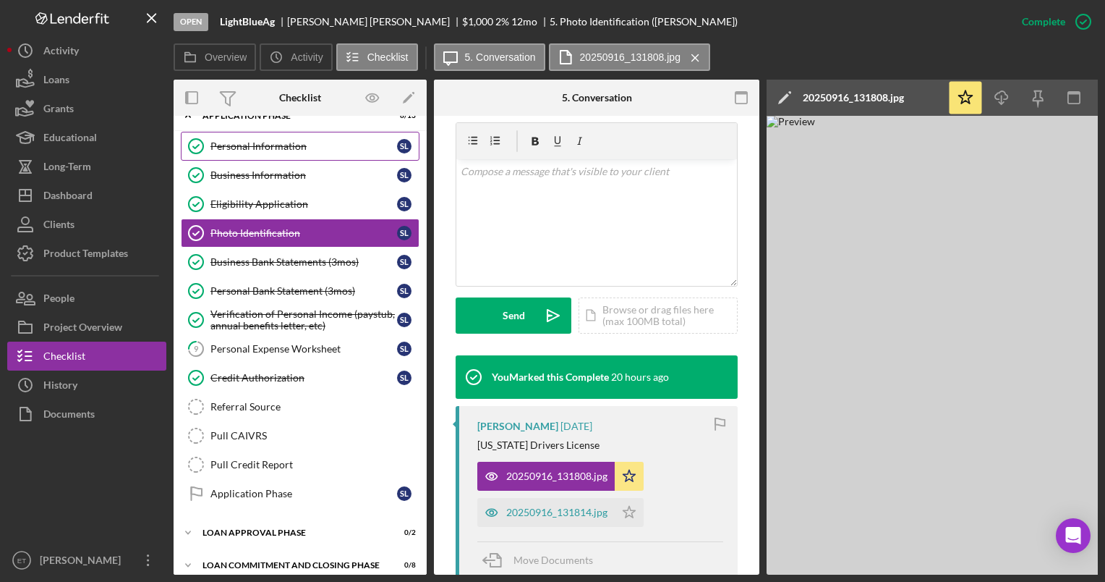
click at [243, 142] on div "Personal Information" at bounding box center [303, 146] width 187 height 12
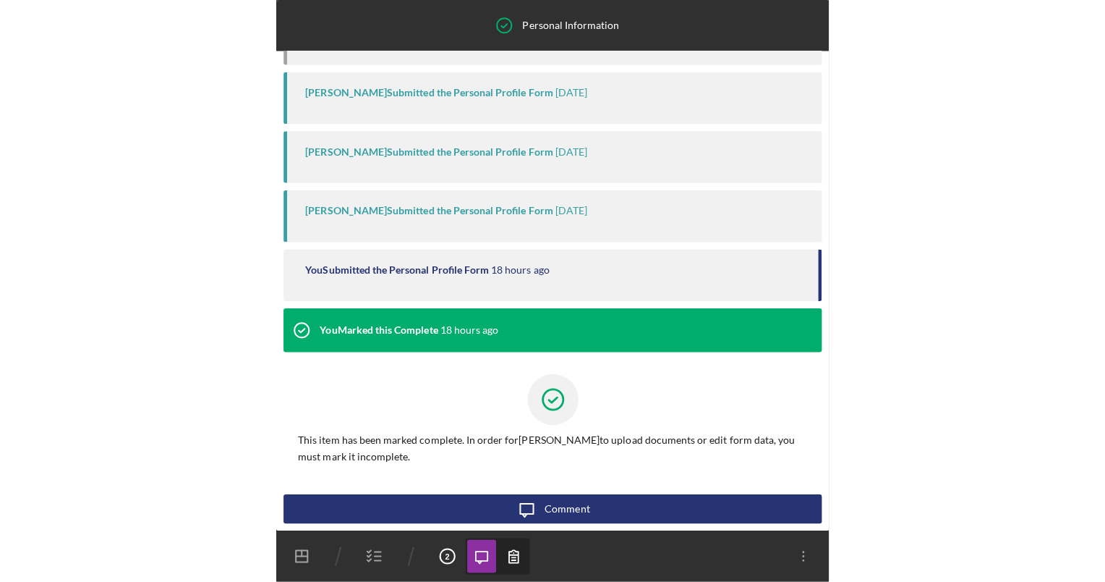
scroll to position [153, 0]
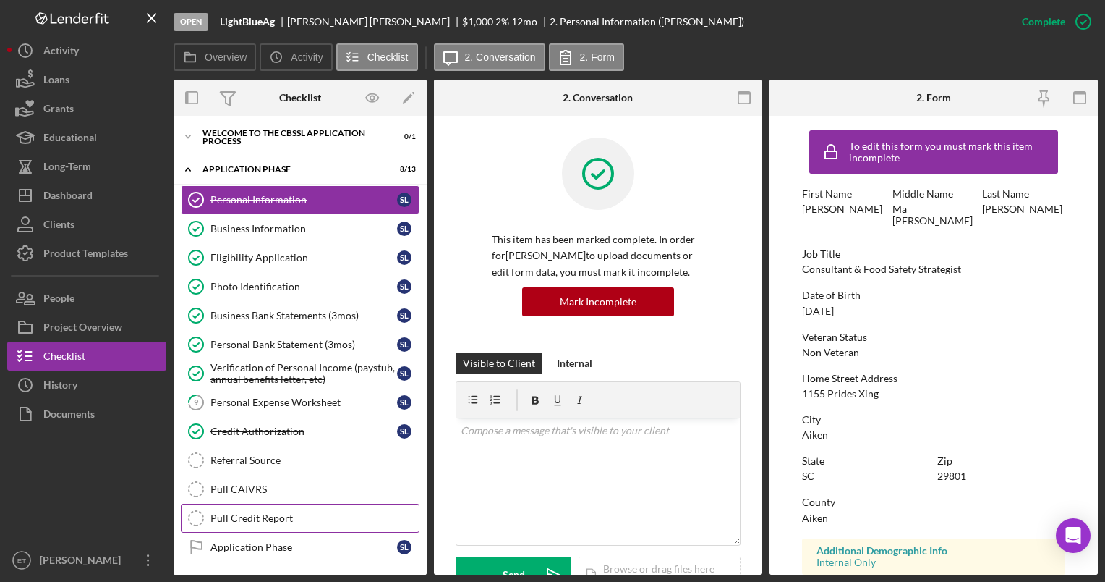
click at [263, 515] on div "Pull Credit Report" at bounding box center [314, 518] width 208 height 12
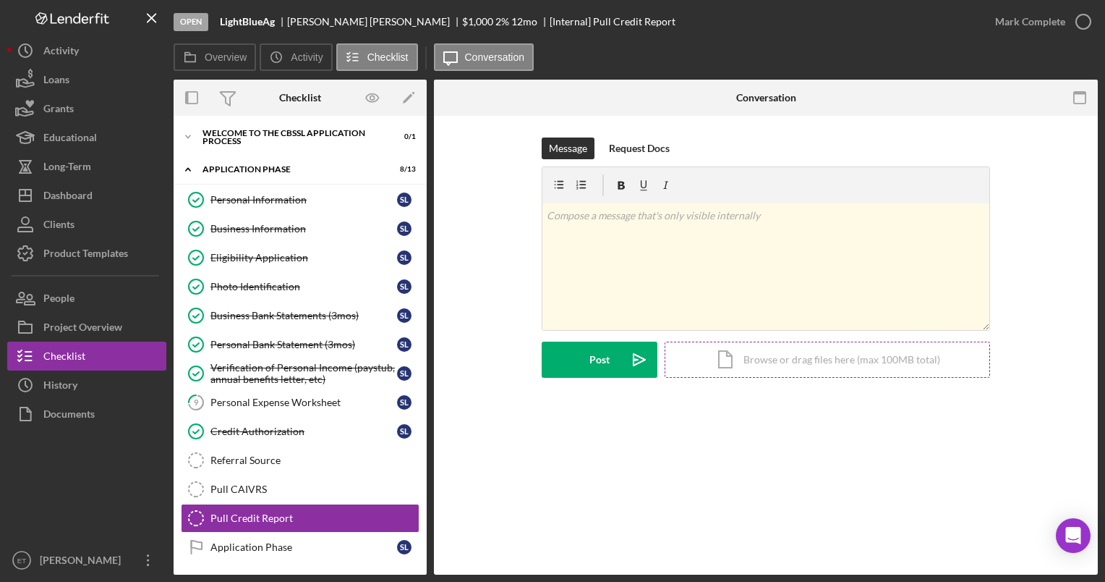
click at [836, 362] on div "Icon/Document Browse or drag files here (max 100MB total) Tap to choose files o…" at bounding box center [827, 359] width 325 height 36
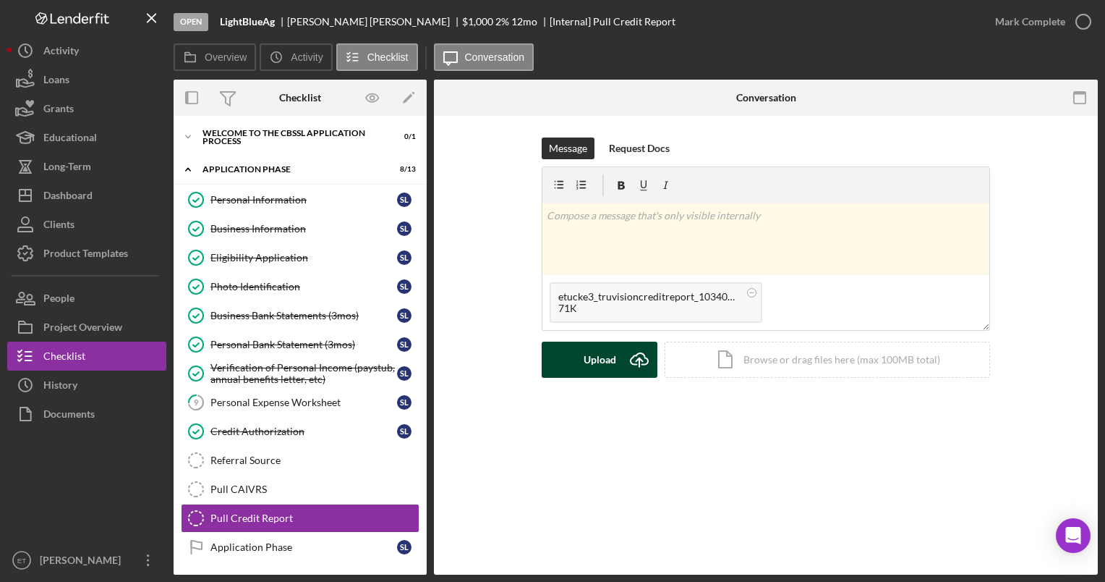
click at [612, 357] on div "Upload" at bounding box center [600, 359] width 33 height 36
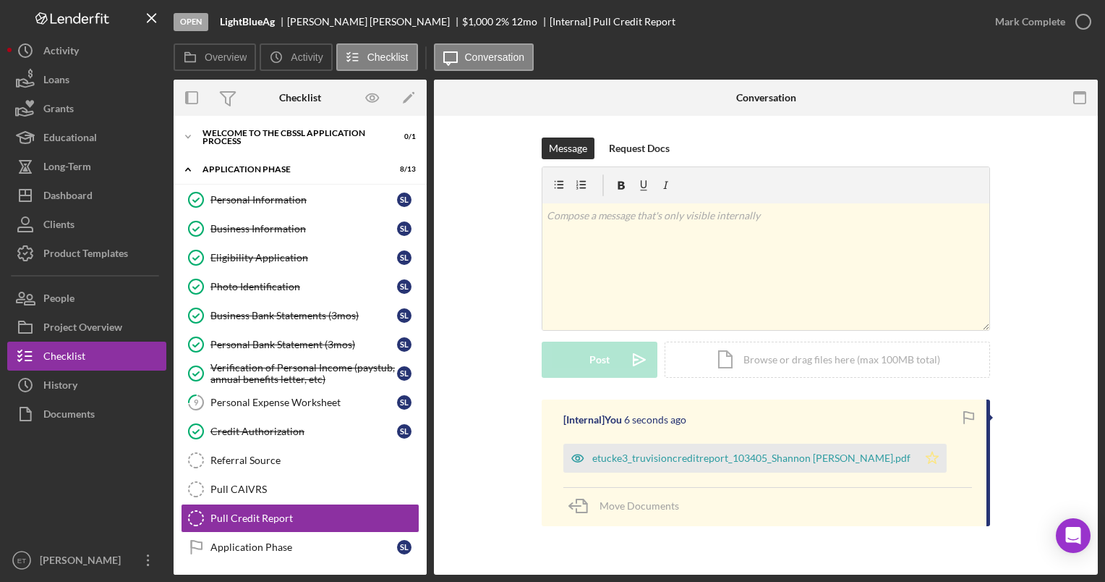
click at [918, 457] on icon "Icon/Star" at bounding box center [932, 457] width 29 height 29
click at [266, 396] on div "Personal Expense Worksheet" at bounding box center [303, 402] width 187 height 12
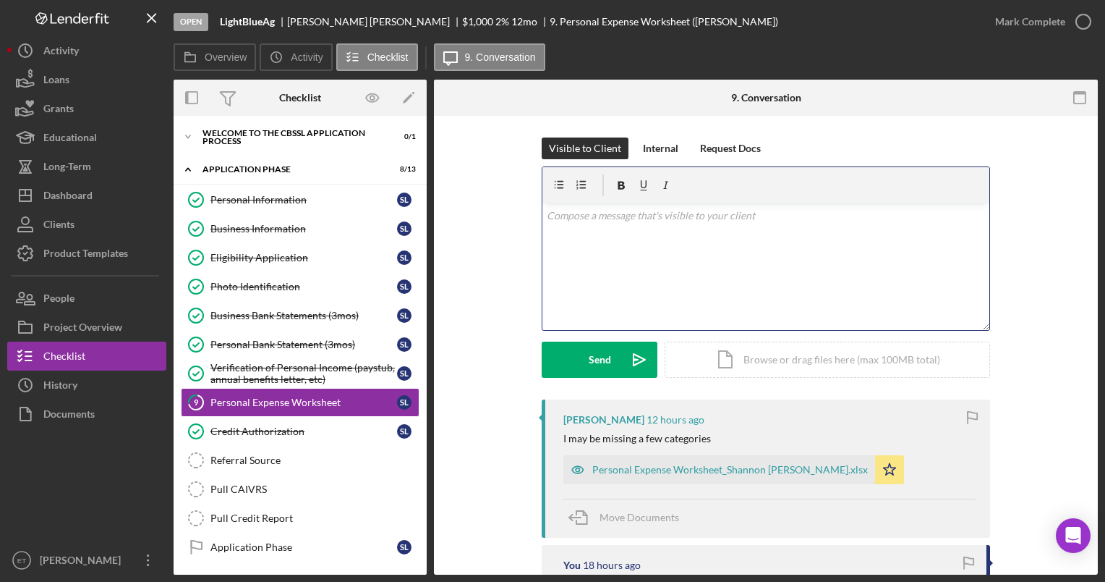
click at [677, 278] on div "v Color teal Color pink Remove color Add row above Add row below Add column bef…" at bounding box center [765, 266] width 447 height 127
click at [307, 341] on div "Personal Bank Statement (3mos)" at bounding box center [303, 345] width 187 height 12
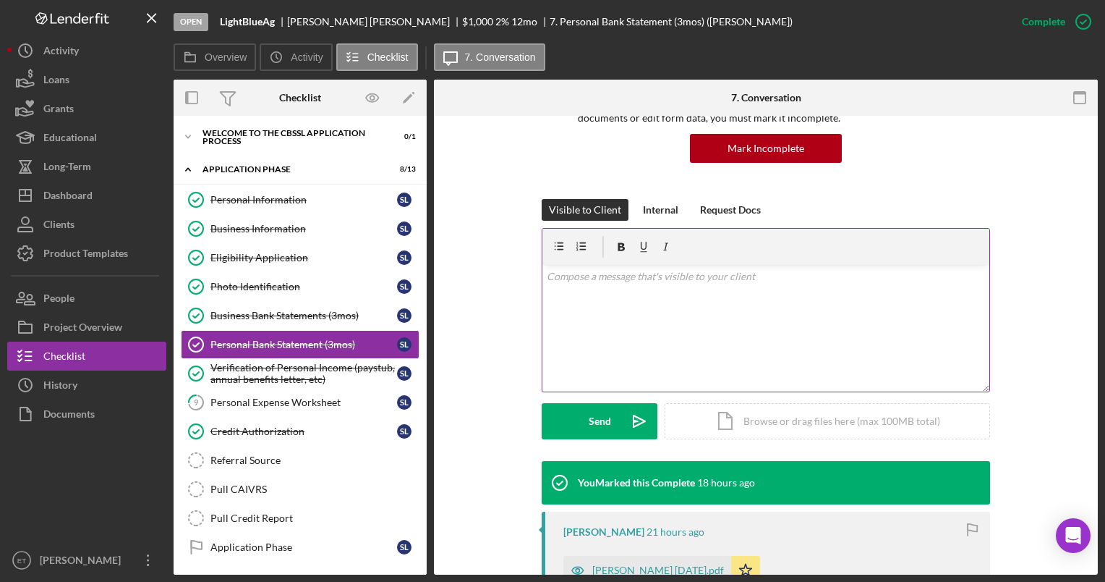
scroll to position [130, 0]
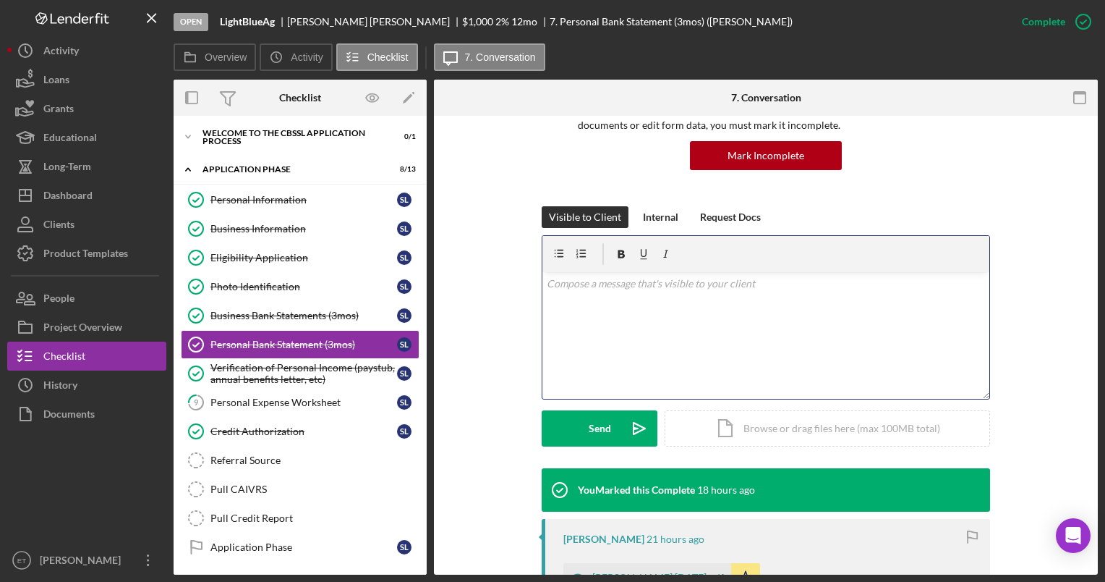
click at [703, 312] on div "v Color teal Color pink Remove color Add row above Add row below Add column bef…" at bounding box center [765, 335] width 447 height 127
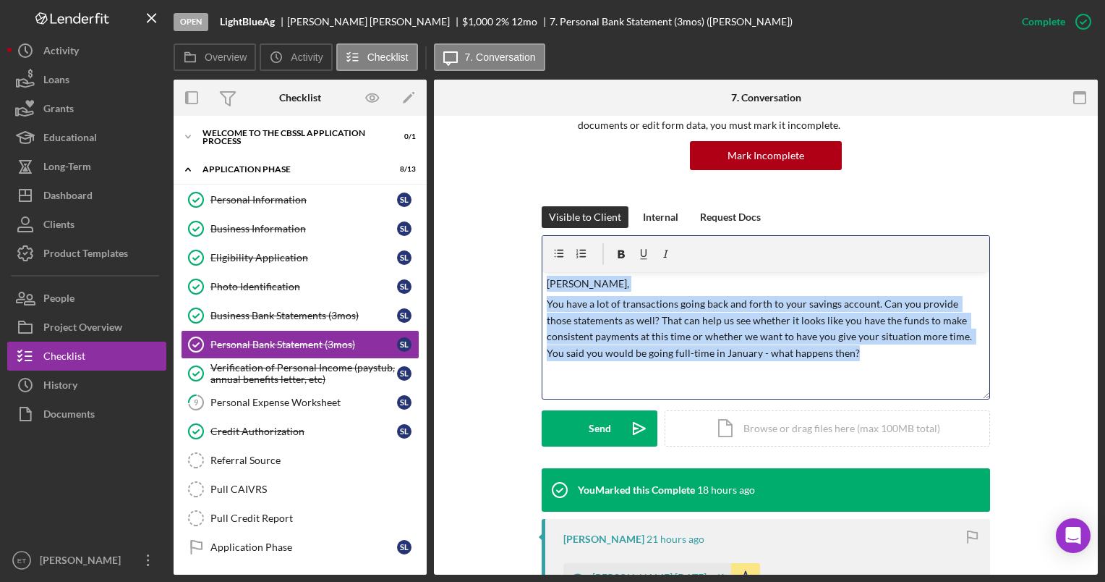
drag, startPoint x: 858, startPoint y: 359, endPoint x: 535, endPoint y: 286, distance: 330.6
click at [535, 286] on div "Visible to Client Internal Request Docs v Color teal Color pink Remove color Ad…" at bounding box center [766, 337] width 621 height 262
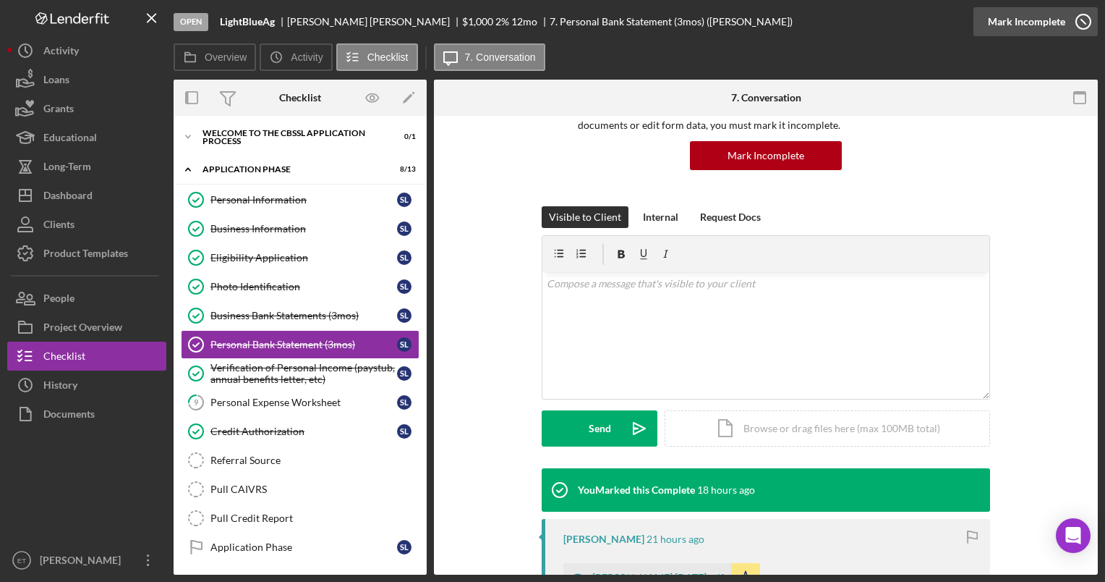
click at [1043, 21] on div "Mark Incomplete" at bounding box center [1026, 21] width 77 height 29
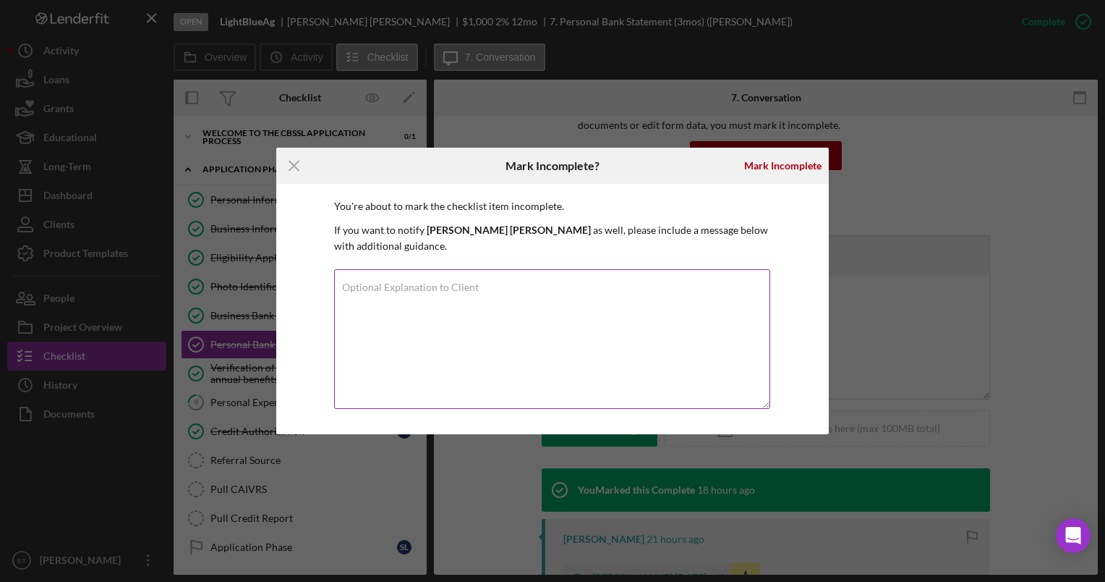
click at [481, 305] on textarea "Optional Explanation to Client" at bounding box center [552, 339] width 436 height 140
paste textarea "Shannon, You have a lot of transactions going back and forth to your savings ac…"
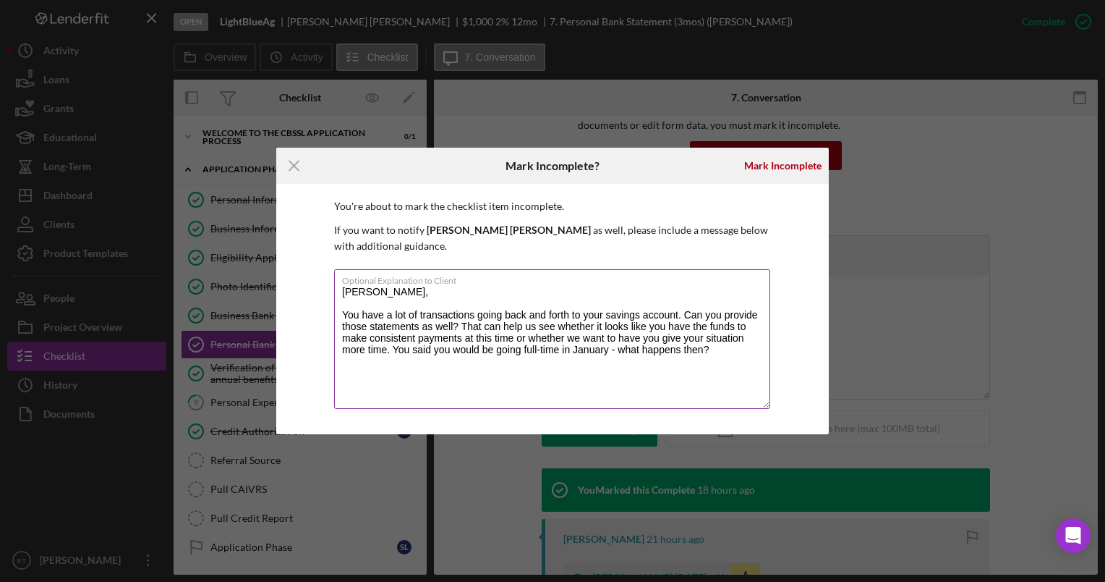
click at [481, 305] on textarea "Shannon, You have a lot of transactions going back and forth to your savings ac…" at bounding box center [552, 339] width 436 height 140
click at [715, 359] on textarea "Shannon, You have a lot of transactions going back and forth to your savings ac…" at bounding box center [552, 339] width 436 height 140
type textarea "Shannon, You have a lot of transactions going back and forth to your savings ac…"
click at [790, 168] on div "Mark Incomplete" at bounding box center [782, 165] width 77 height 29
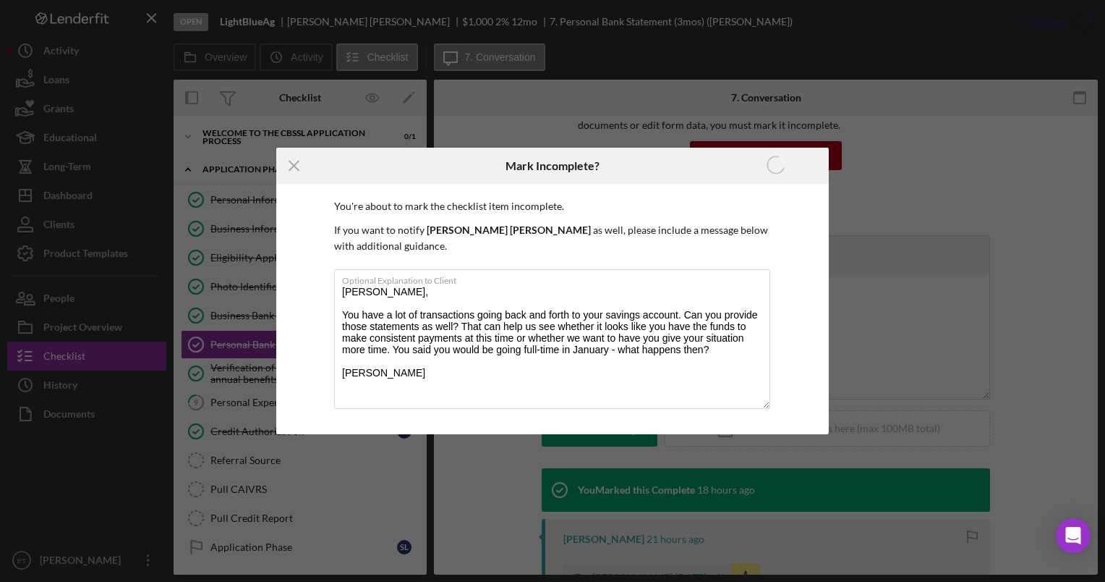
scroll to position [0, 0]
